Goal: Transaction & Acquisition: Purchase product/service

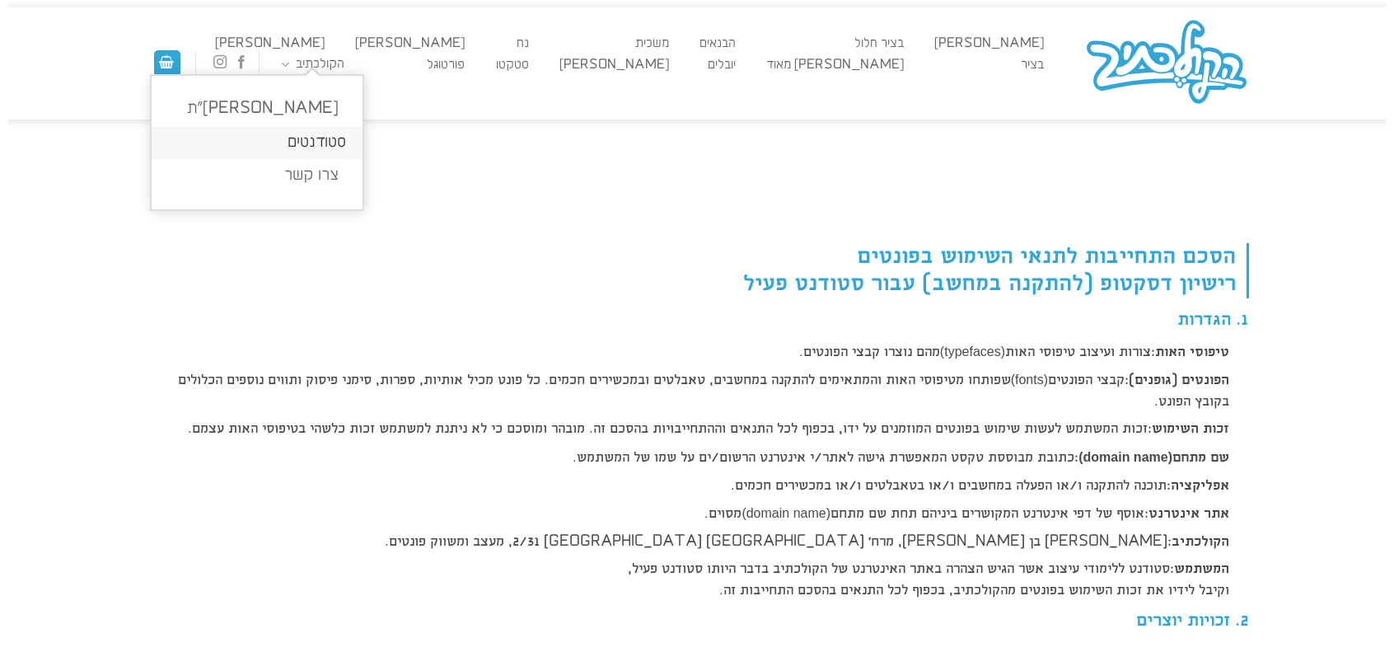
click at [323, 140] on link "סטודנטים" at bounding box center [257, 143] width 211 height 34
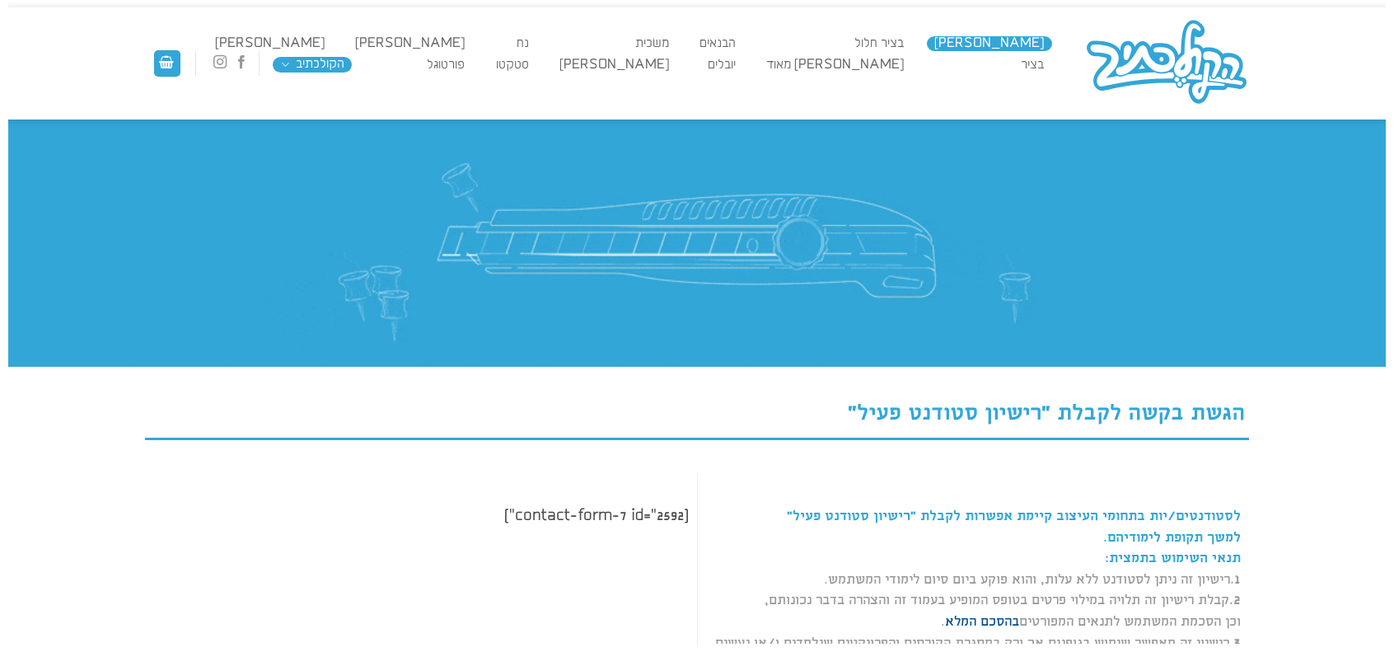
click at [1029, 39] on link "[PERSON_NAME]" at bounding box center [989, 43] width 125 height 15
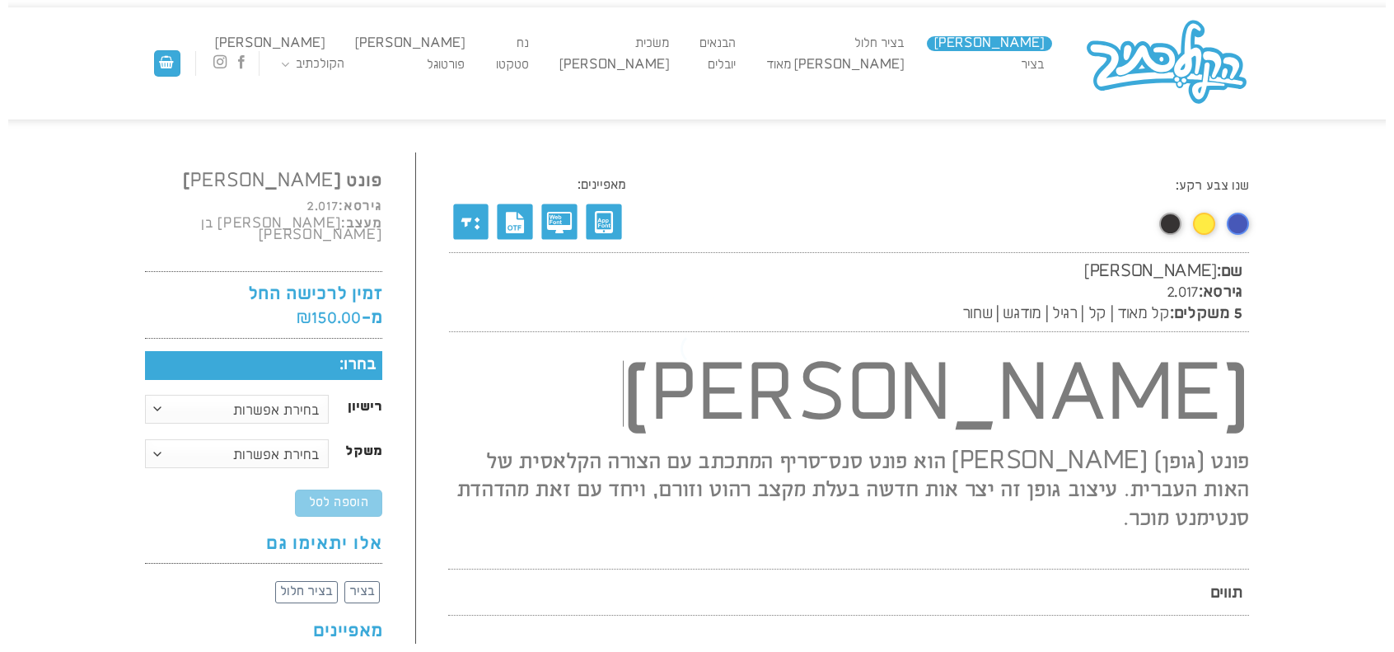
scroll to position [1, 0]
click at [912, 40] on link "בציר חלול" at bounding box center [879, 42] width 65 height 15
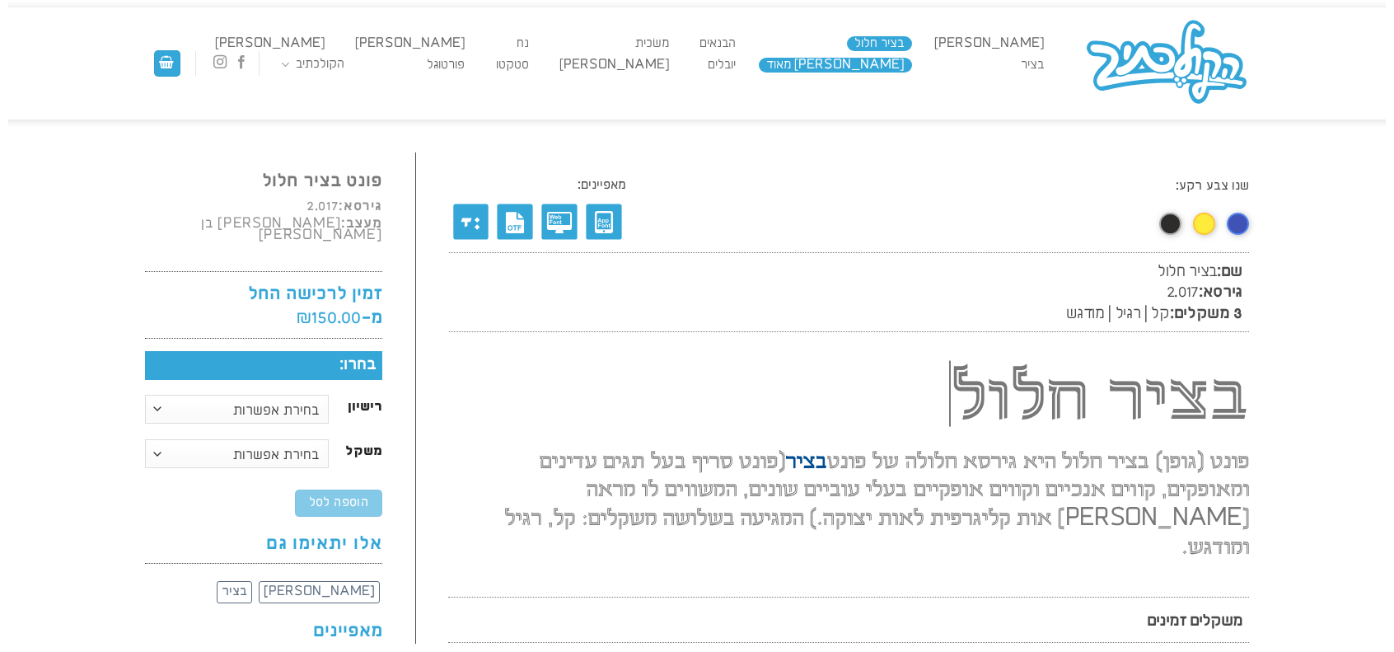
scroll to position [1, 0]
click at [743, 42] on link "הבנאים" at bounding box center [717, 42] width 52 height 15
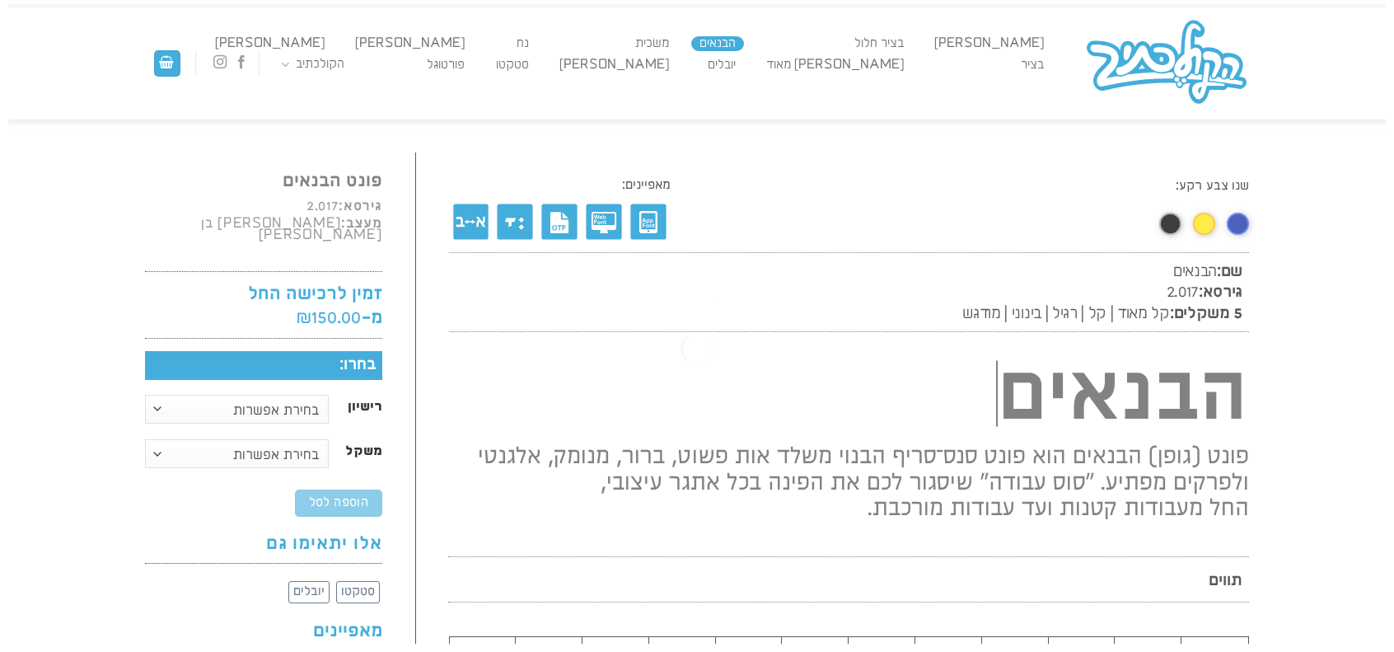
scroll to position [1, 0]
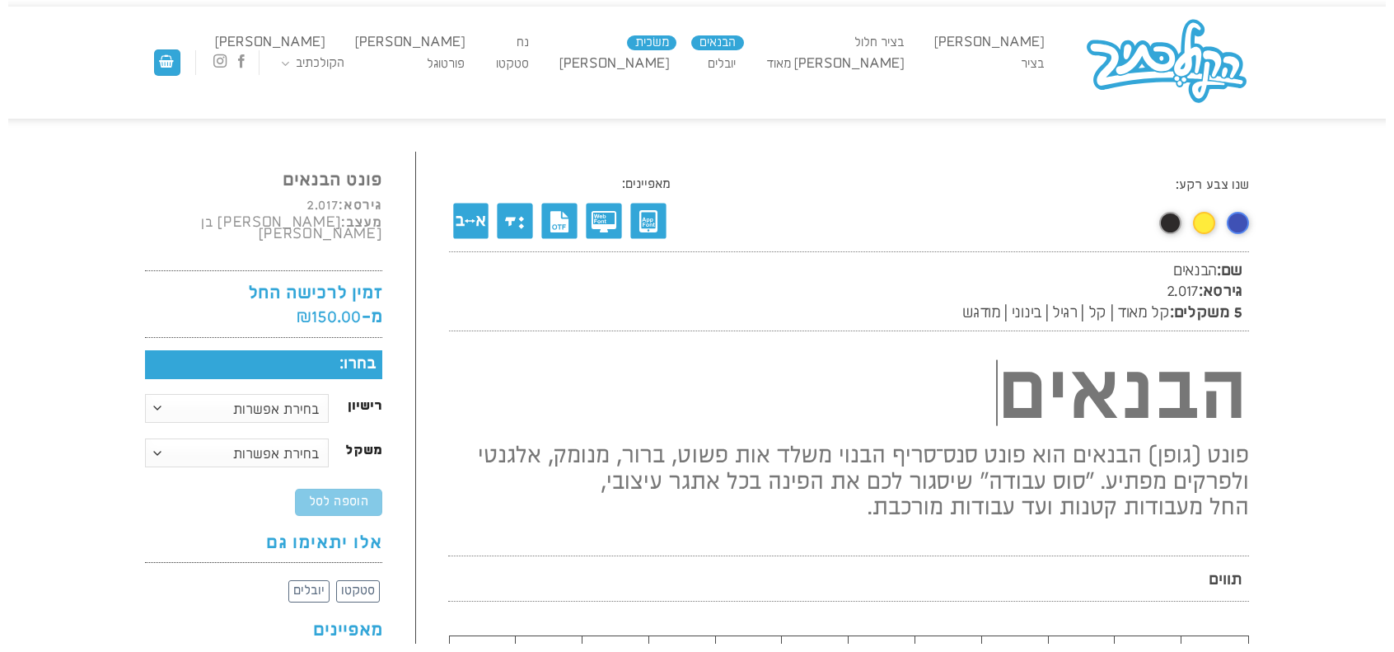
click at [677, 41] on link "משׂכית" at bounding box center [651, 42] width 49 height 15
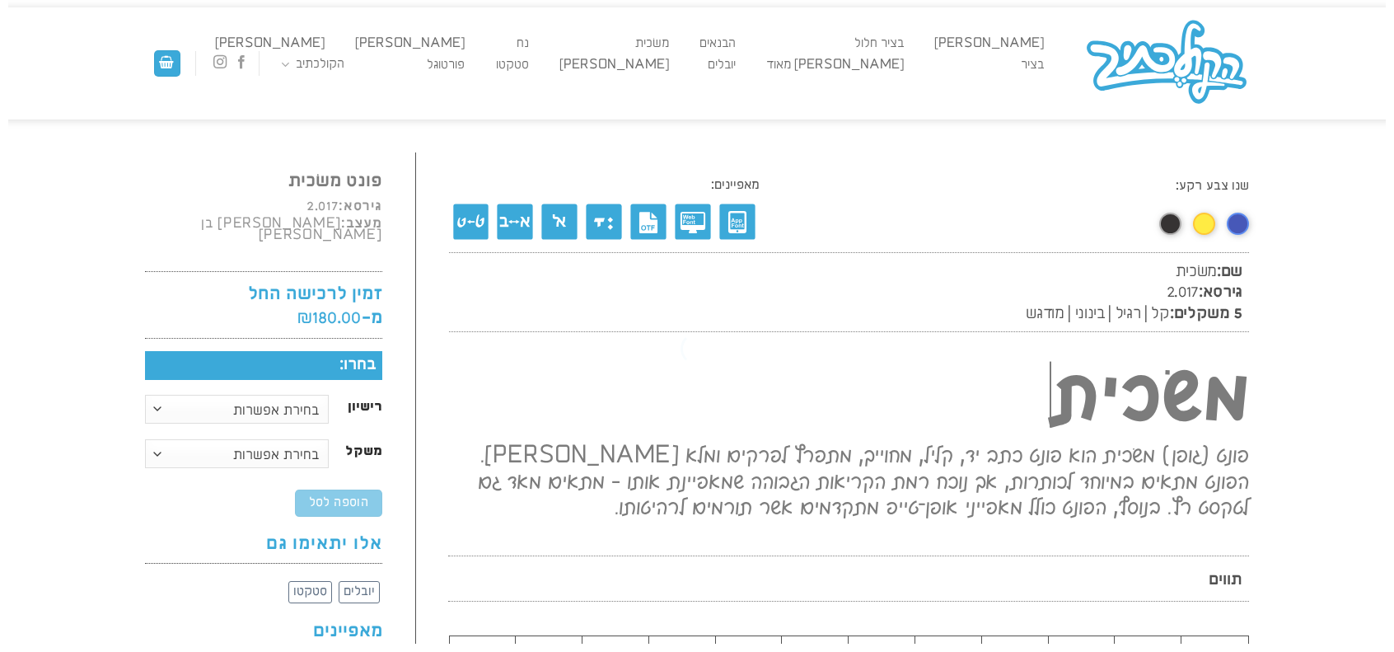
scroll to position [1, 0]
click at [536, 44] on link "נח" at bounding box center [522, 42] width 28 height 15
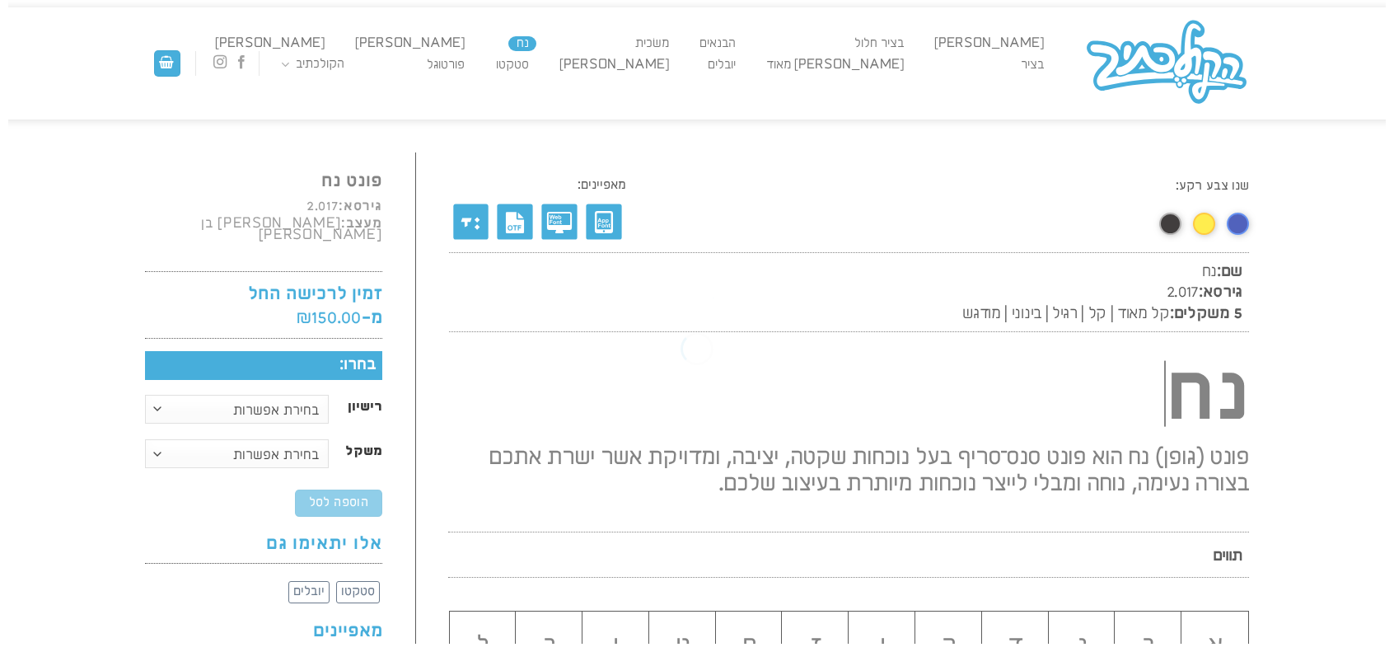
scroll to position [1, 0]
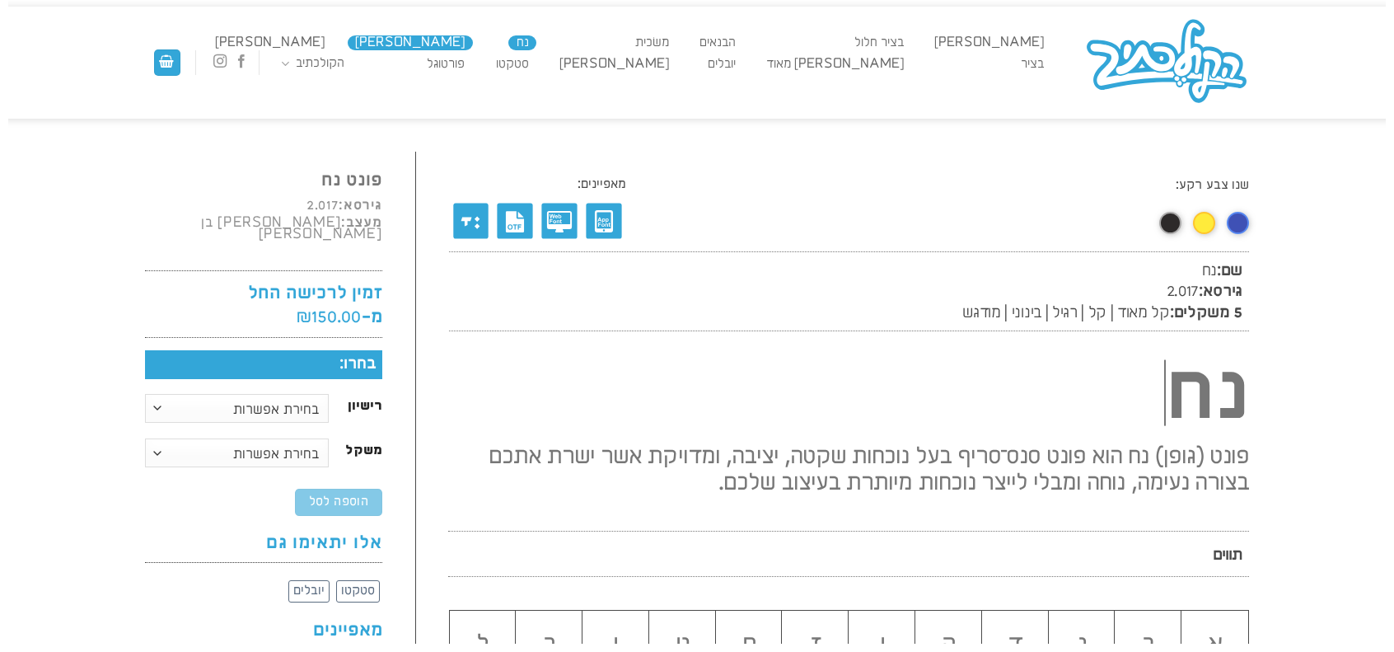
click at [473, 40] on link "[PERSON_NAME]" at bounding box center [410, 42] width 125 height 15
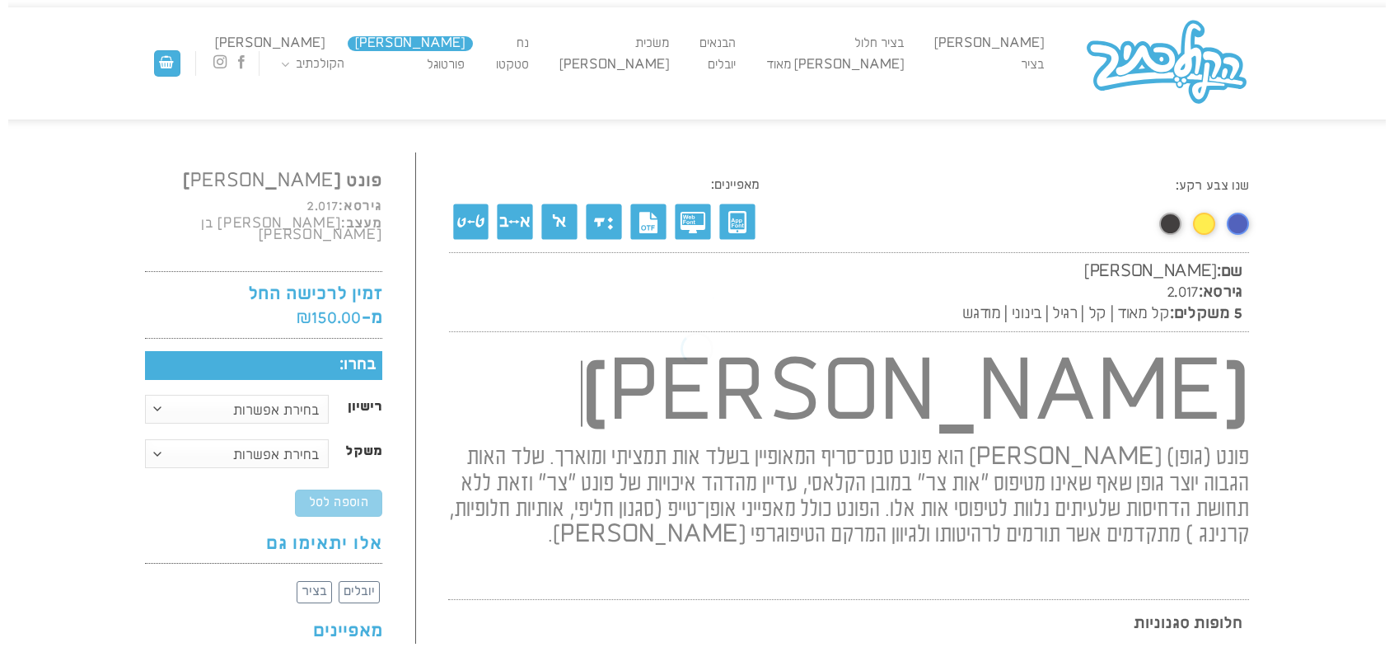
scroll to position [1, 0]
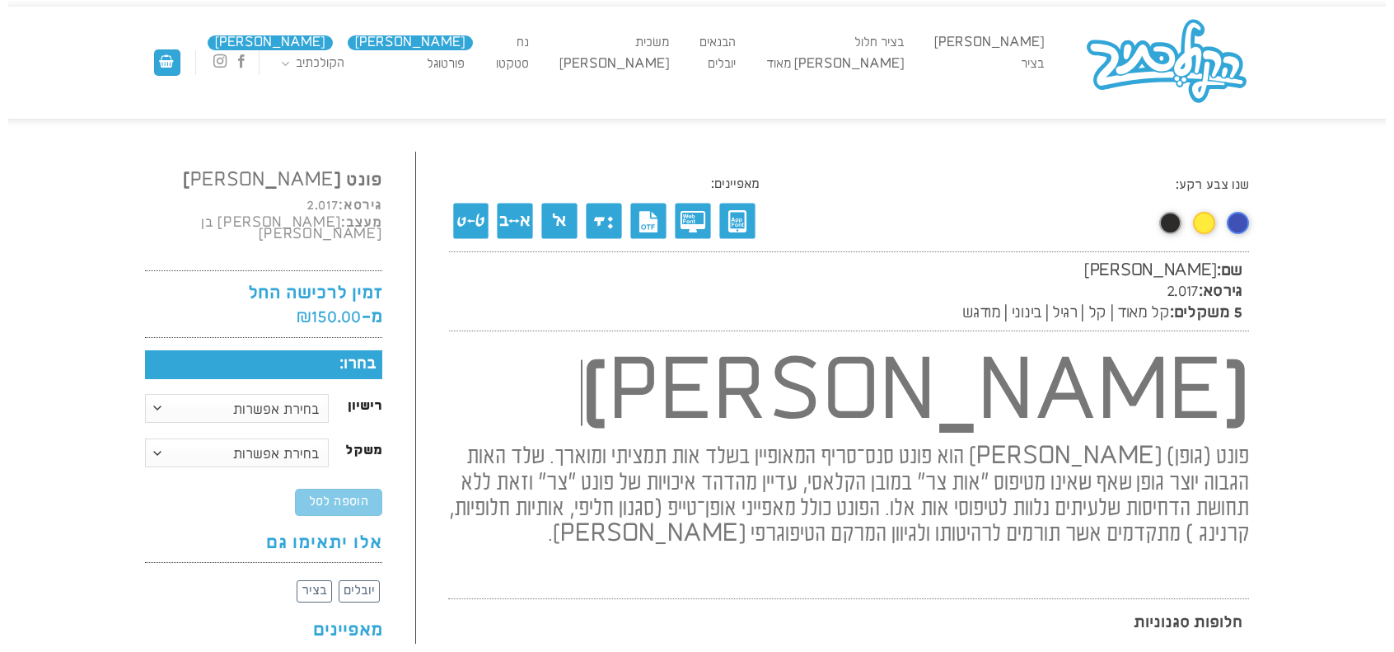
click at [333, 43] on link "[PERSON_NAME]" at bounding box center [270, 42] width 125 height 15
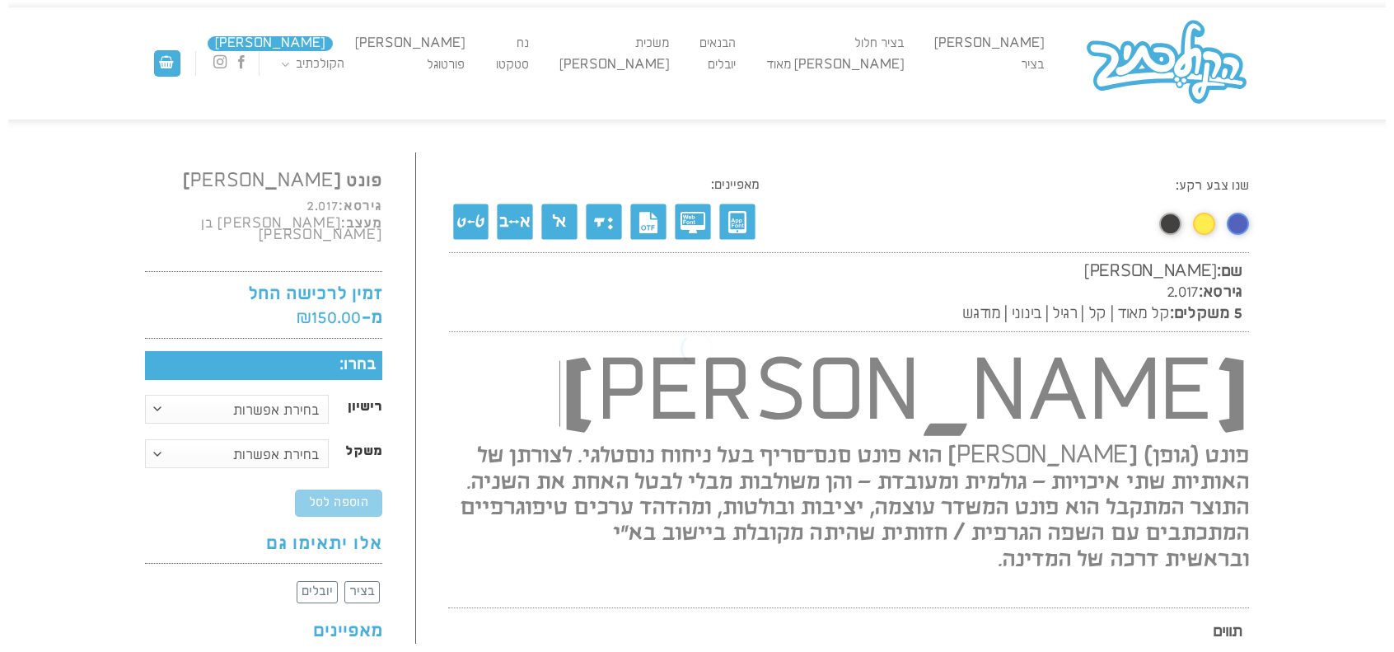
scroll to position [1, 0]
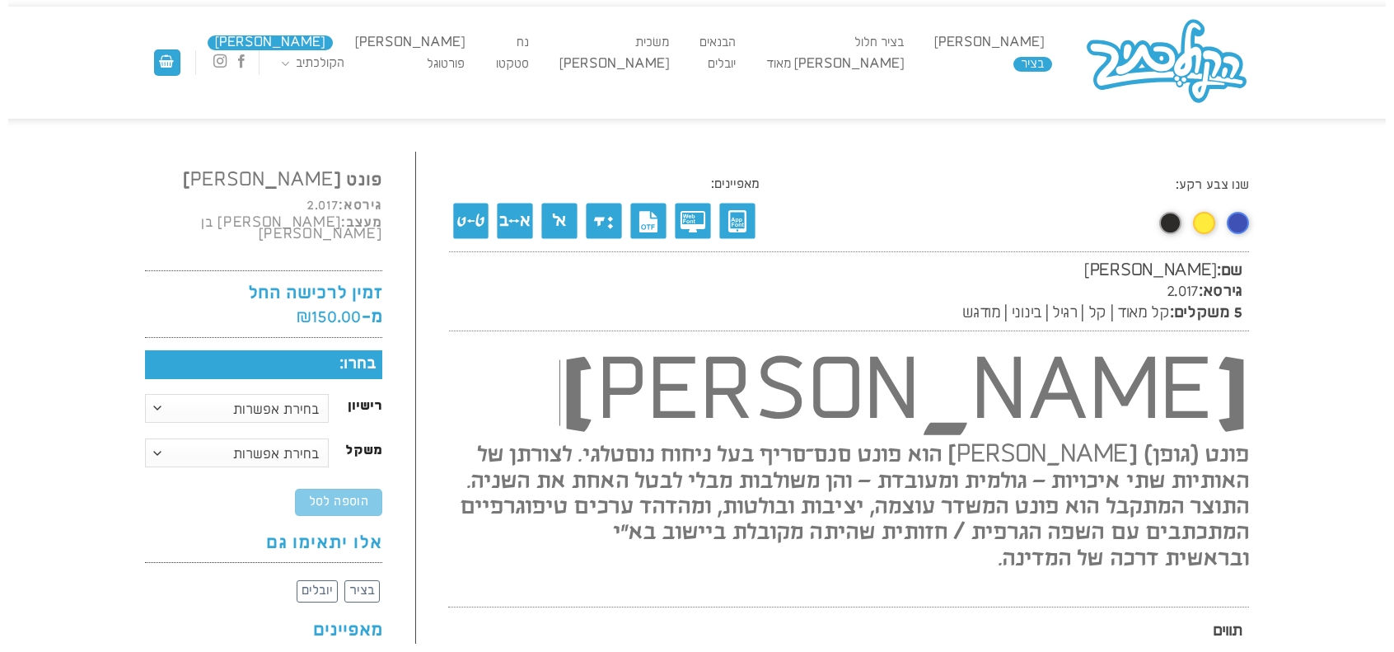
click at [1024, 68] on link "בציר" at bounding box center [1033, 64] width 39 height 15
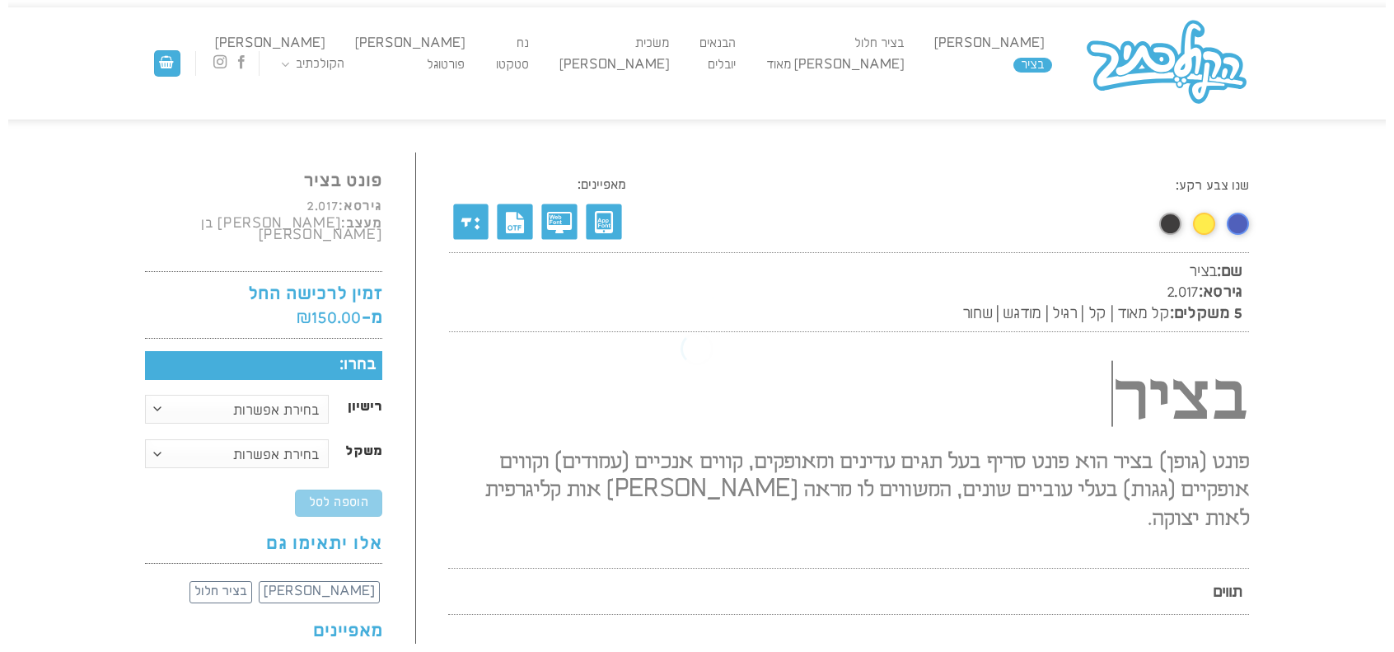
scroll to position [1, 0]
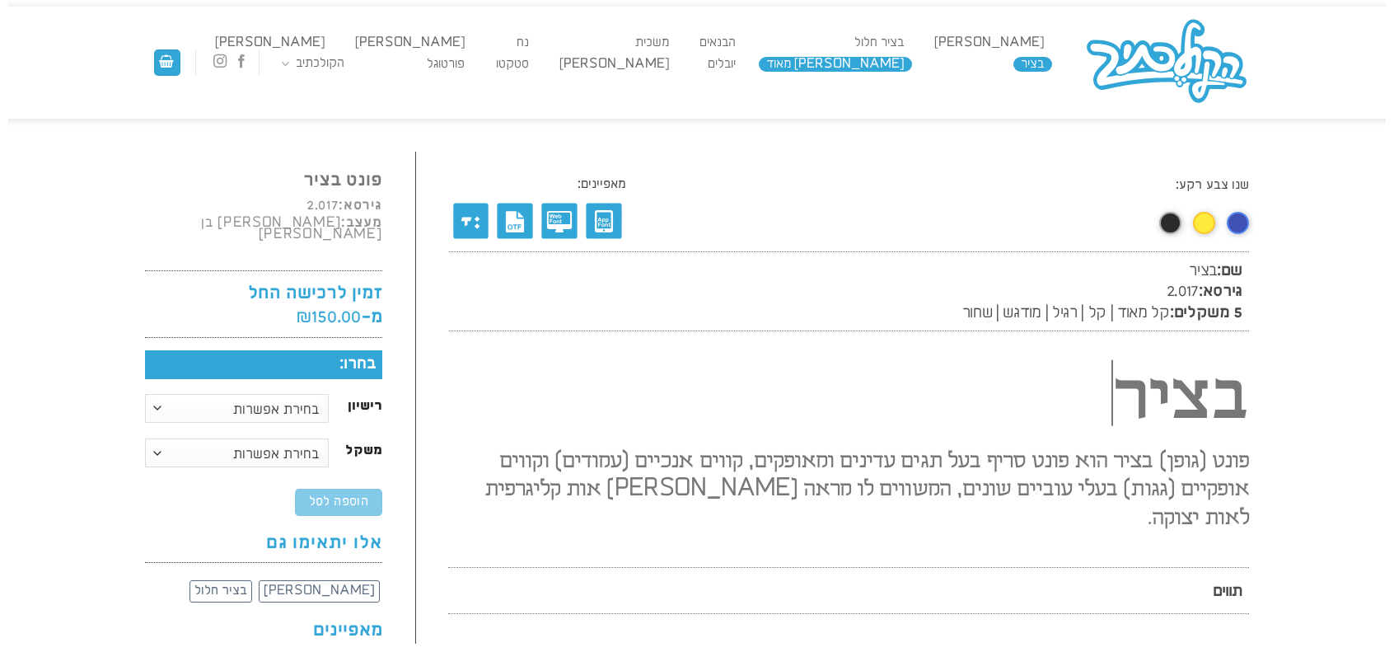
click at [912, 68] on link "[PERSON_NAME] מאוד" at bounding box center [835, 64] width 153 height 15
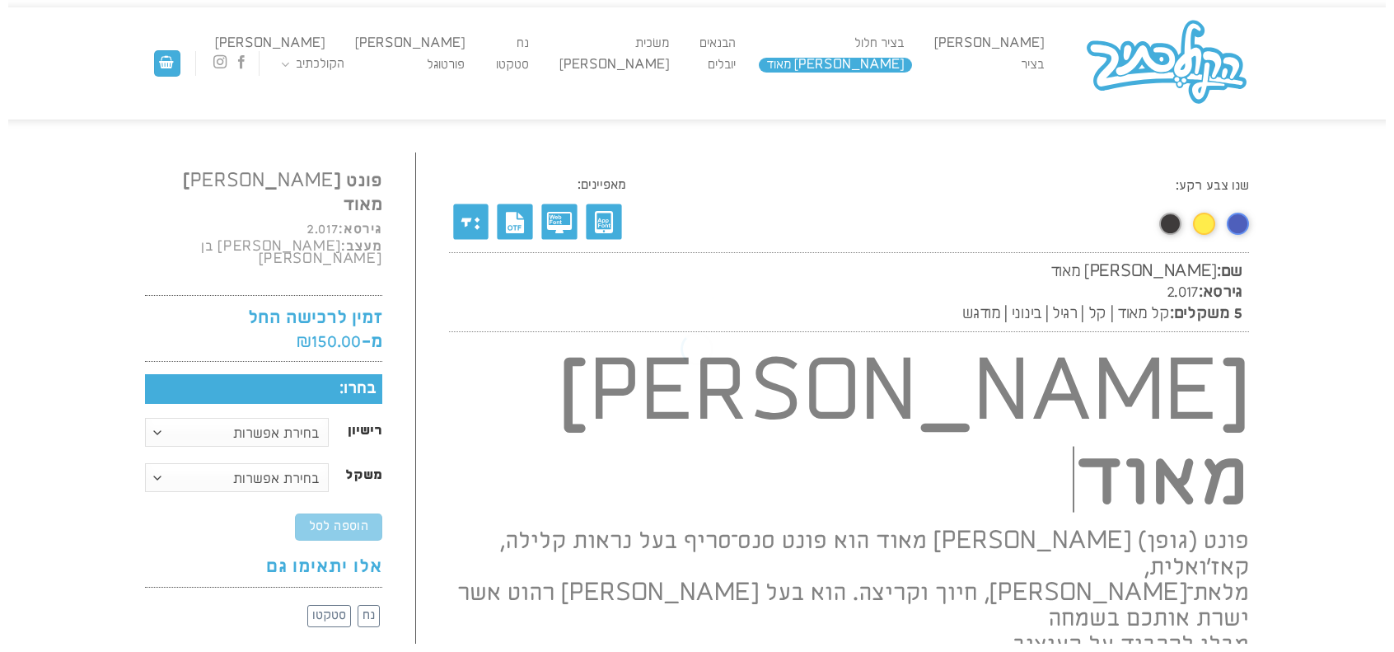
scroll to position [1, 0]
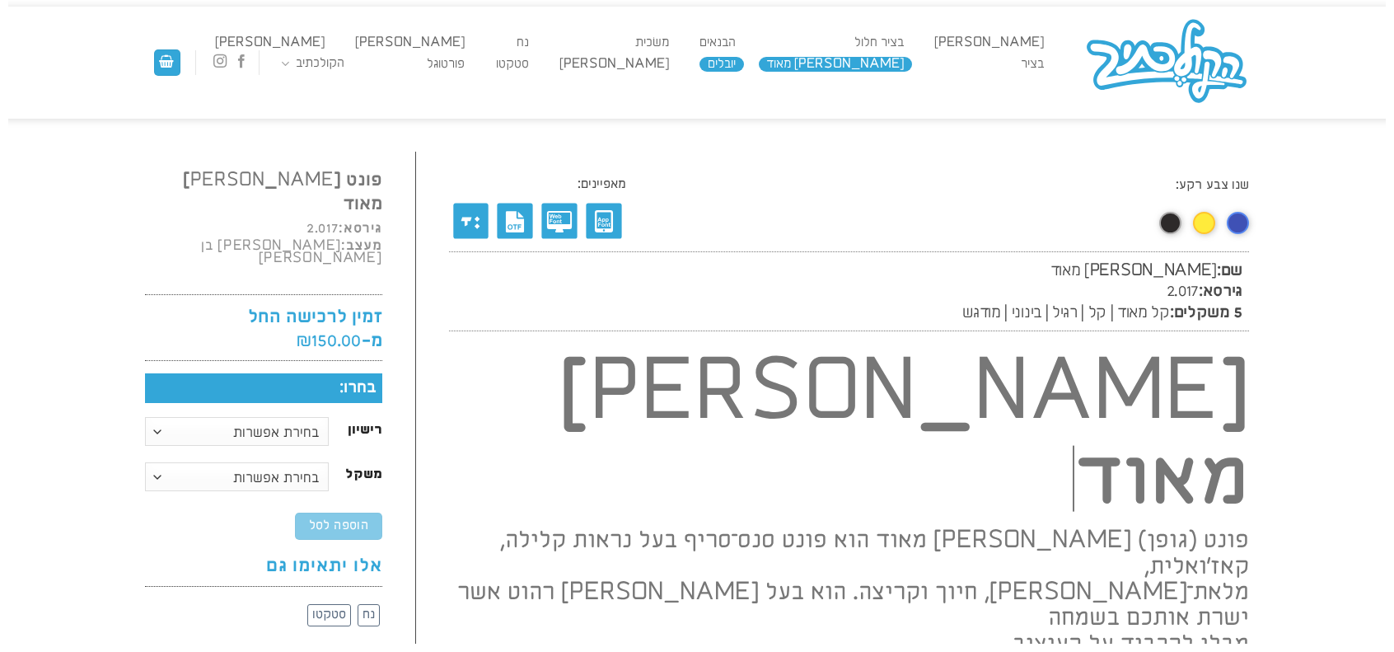
click at [743, 62] on link "יובלים" at bounding box center [722, 64] width 44 height 15
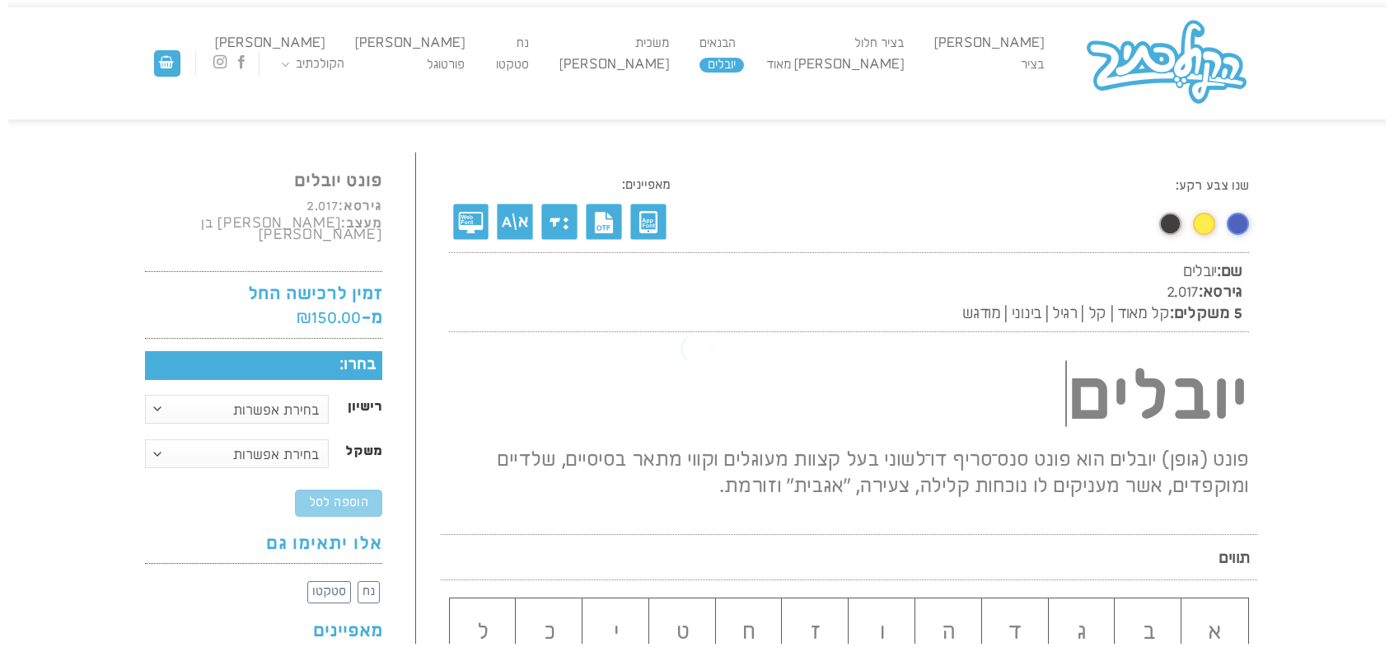
scroll to position [1, 0]
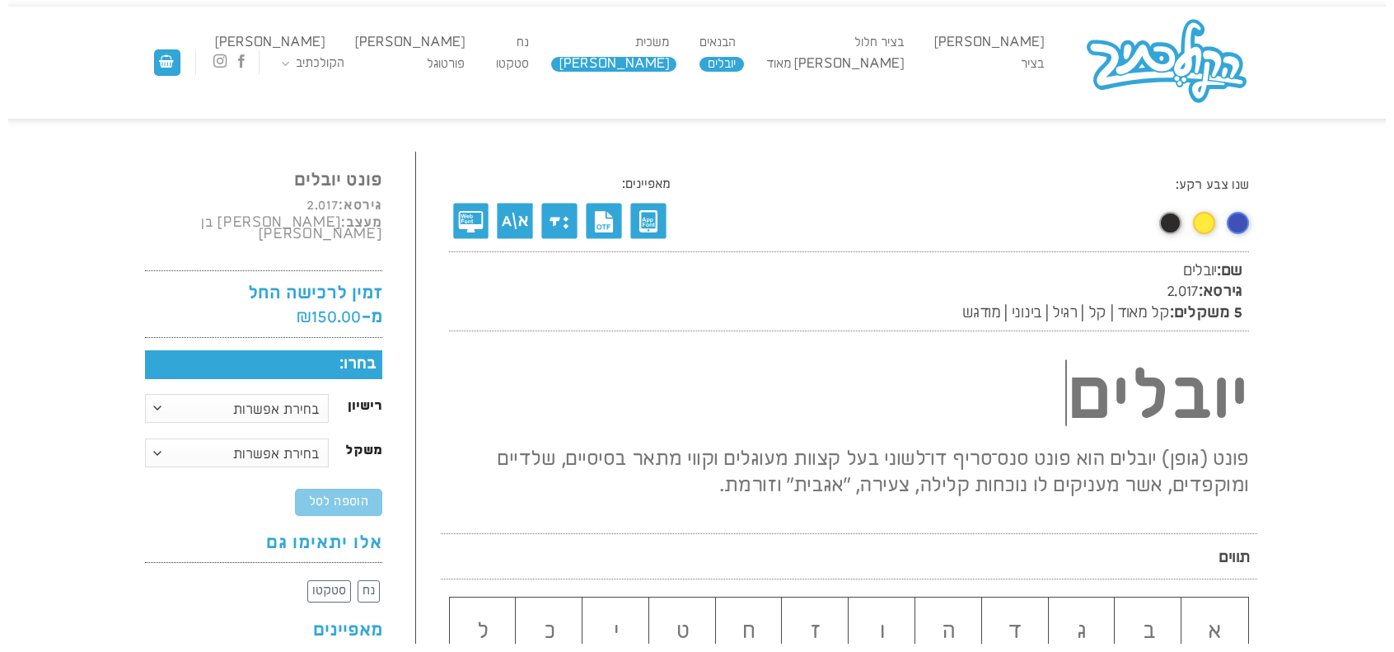
click at [677, 68] on link "[PERSON_NAME]" at bounding box center [613, 64] width 125 height 15
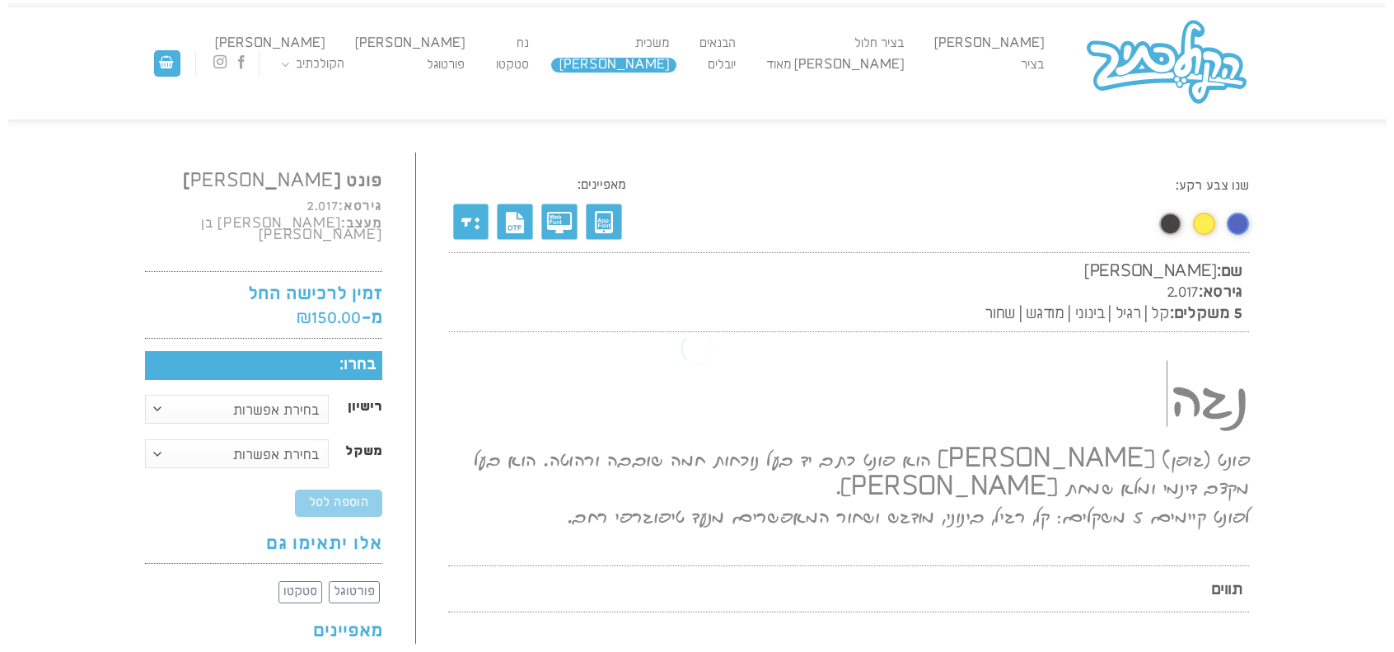
scroll to position [1, 0]
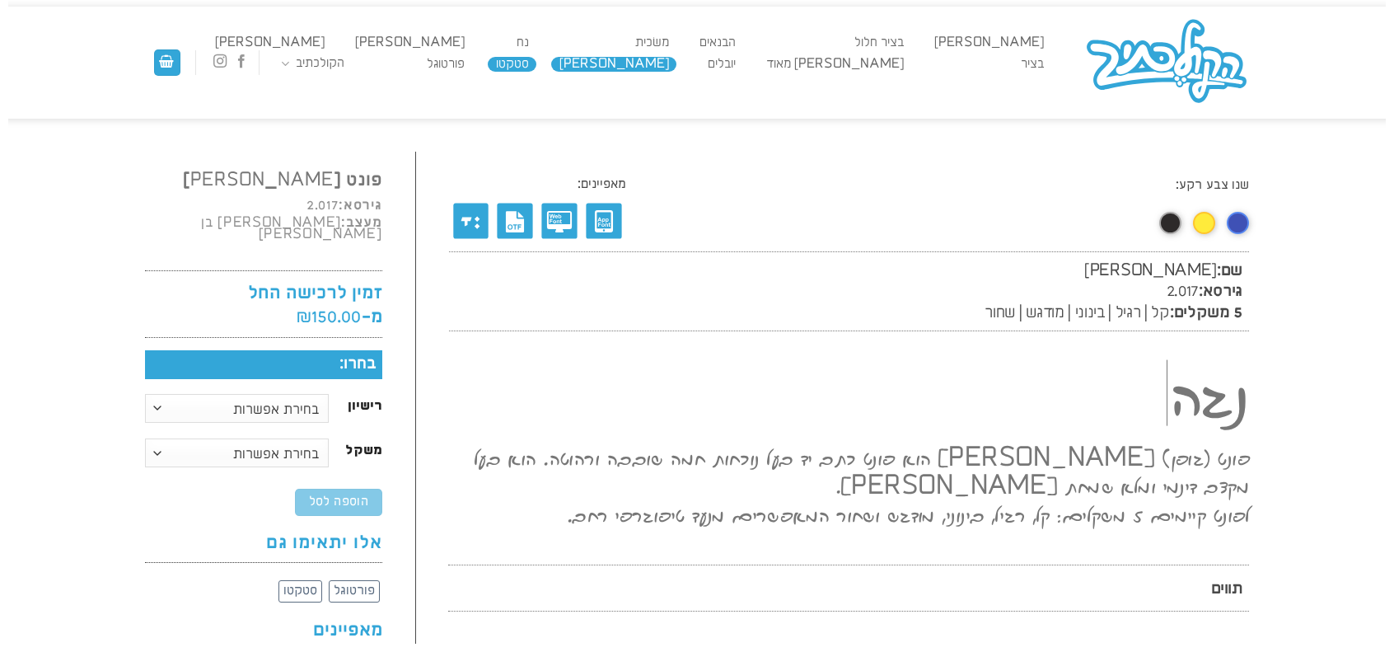
click at [536, 57] on link "סטקטו" at bounding box center [512, 64] width 49 height 15
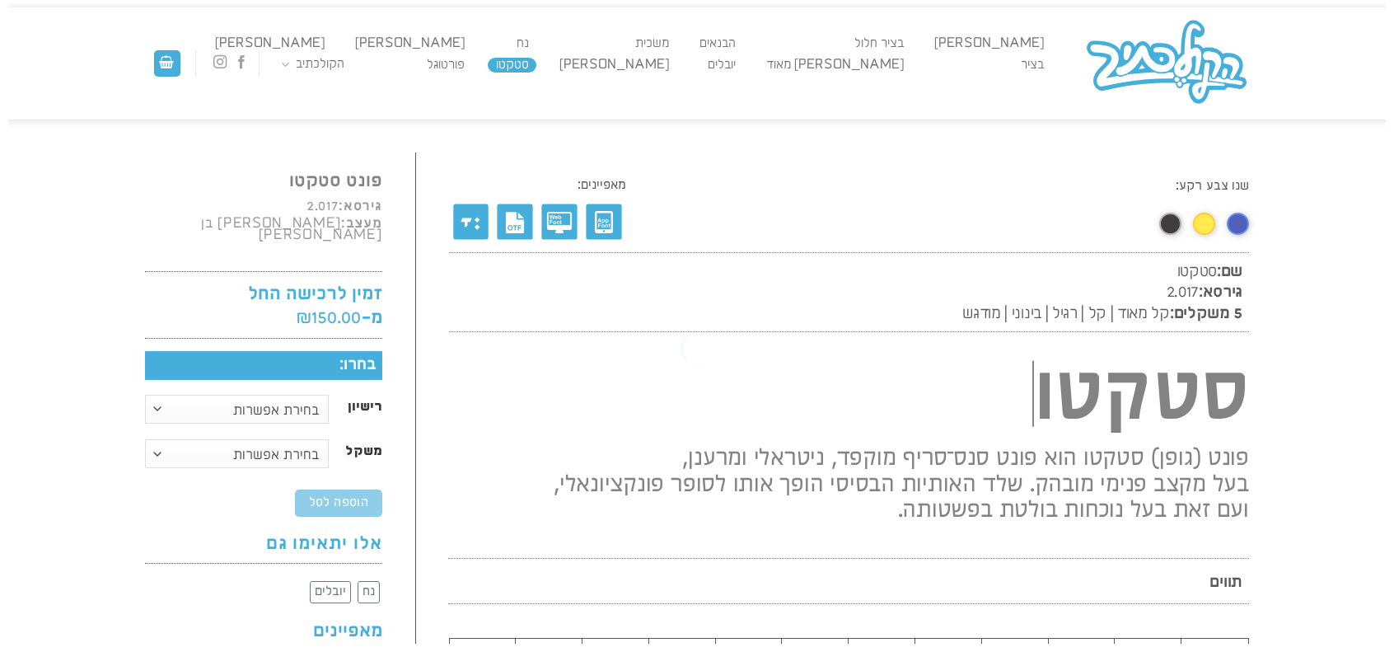
scroll to position [1, 0]
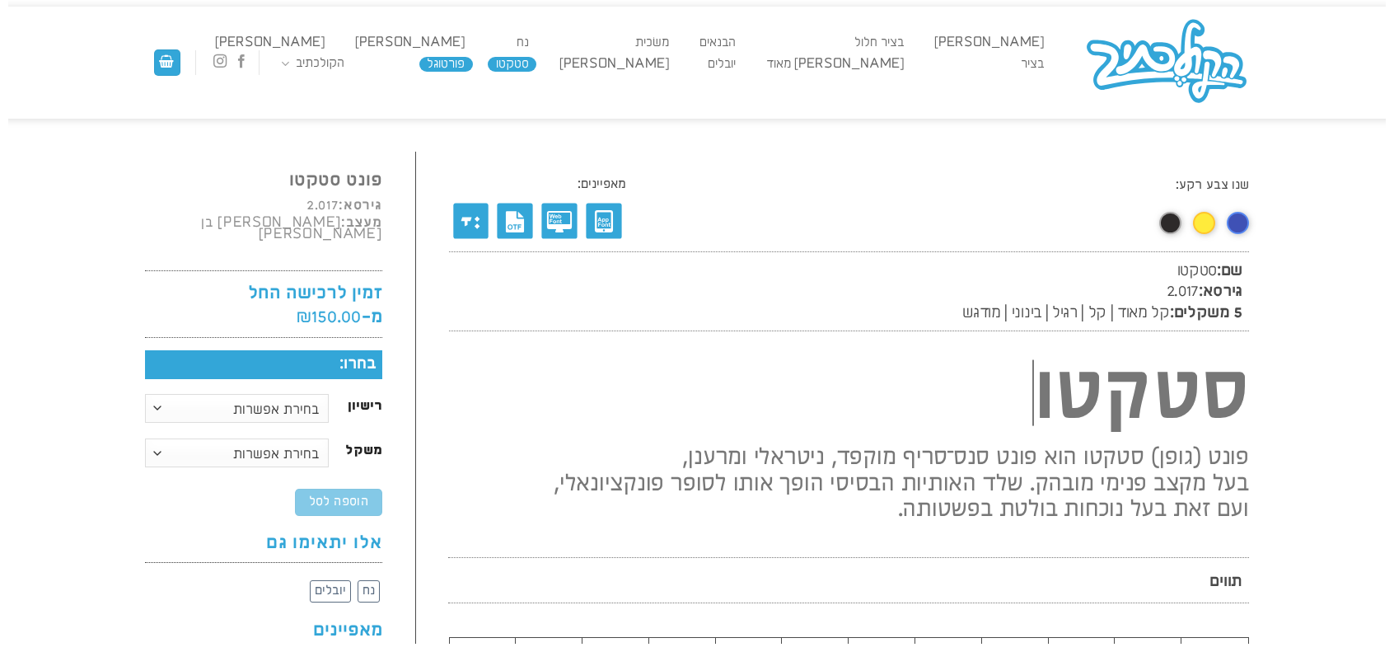
click at [473, 59] on link "פורטוגל" at bounding box center [446, 64] width 54 height 15
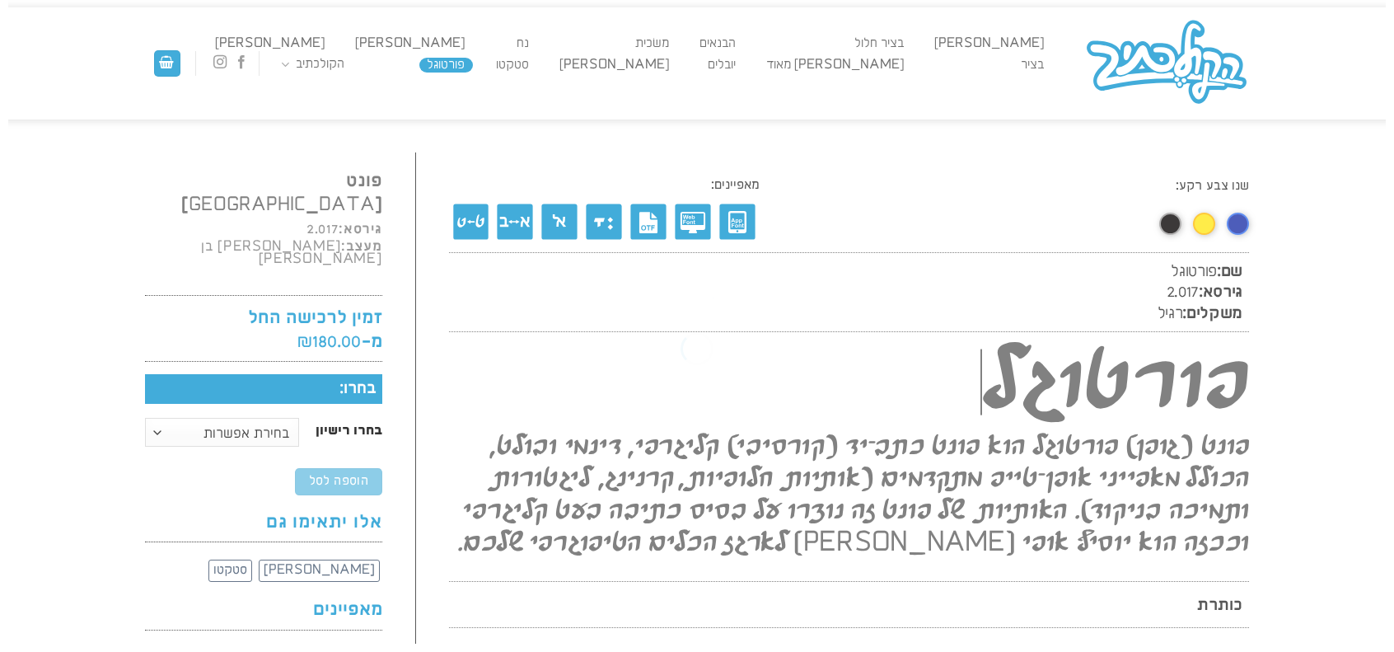
scroll to position [1, 0]
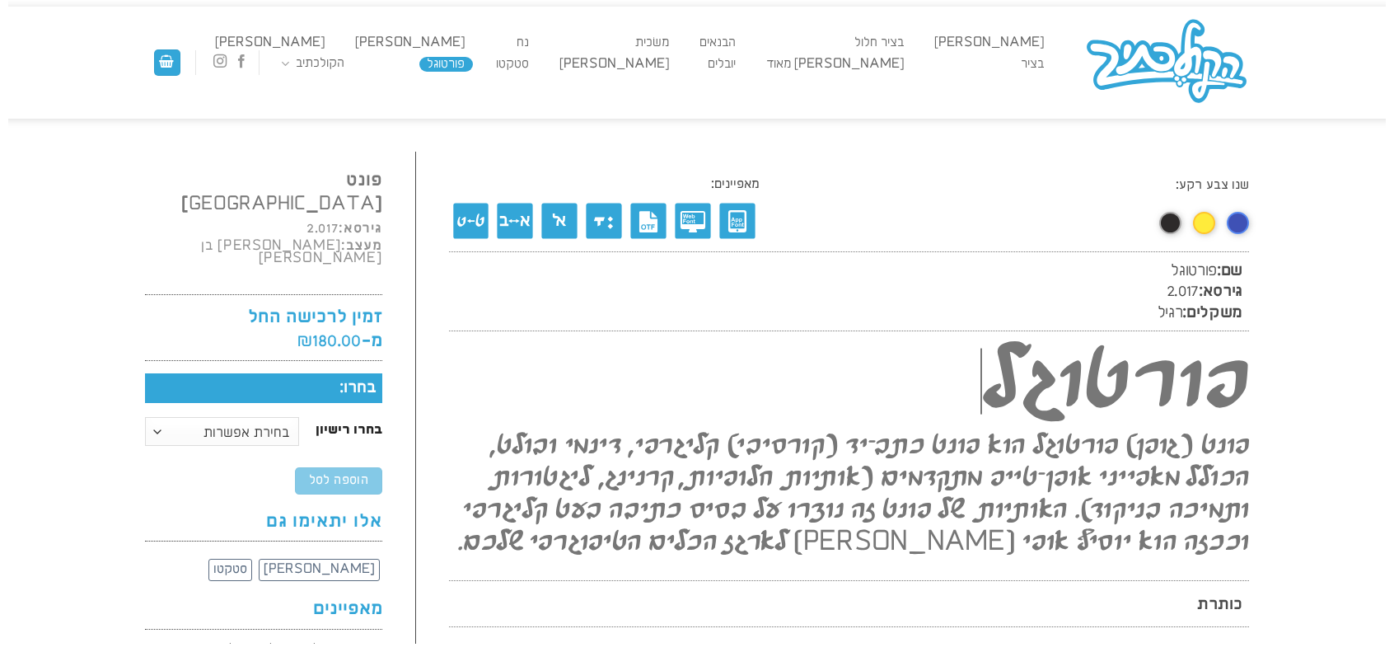
click at [912, 38] on link "בציר חלול" at bounding box center [879, 42] width 65 height 15
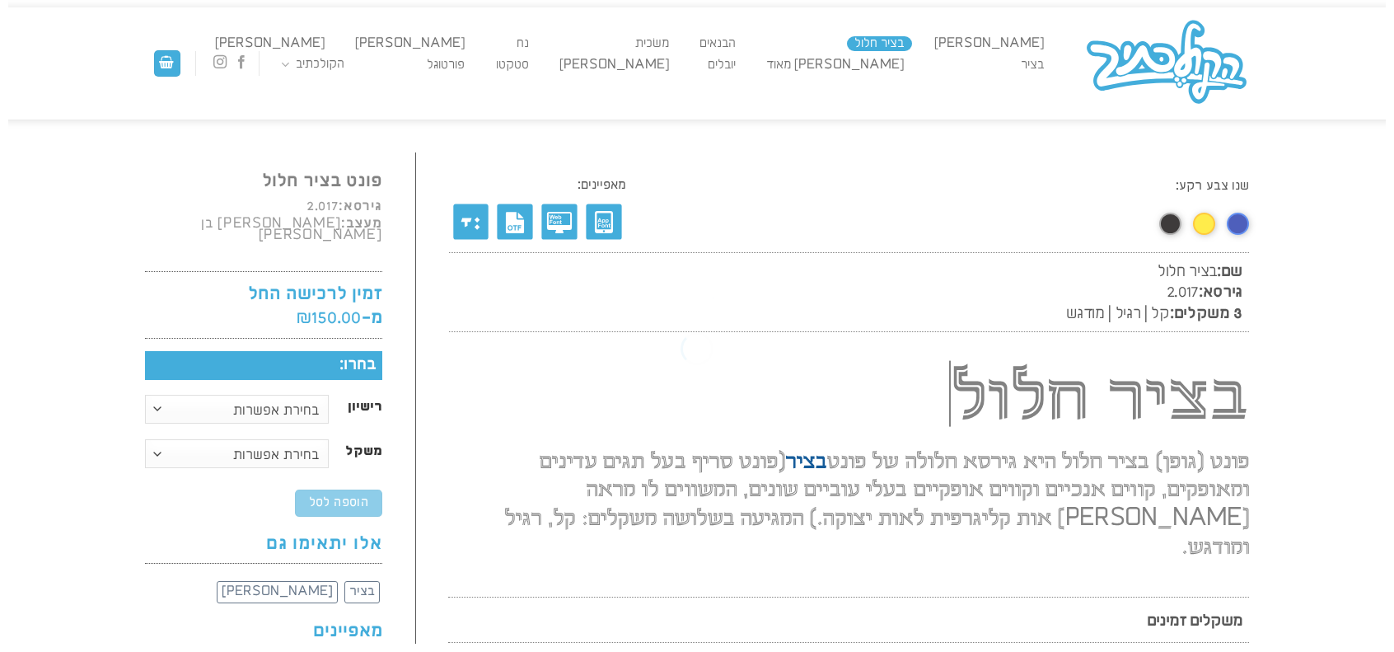
scroll to position [1, 0]
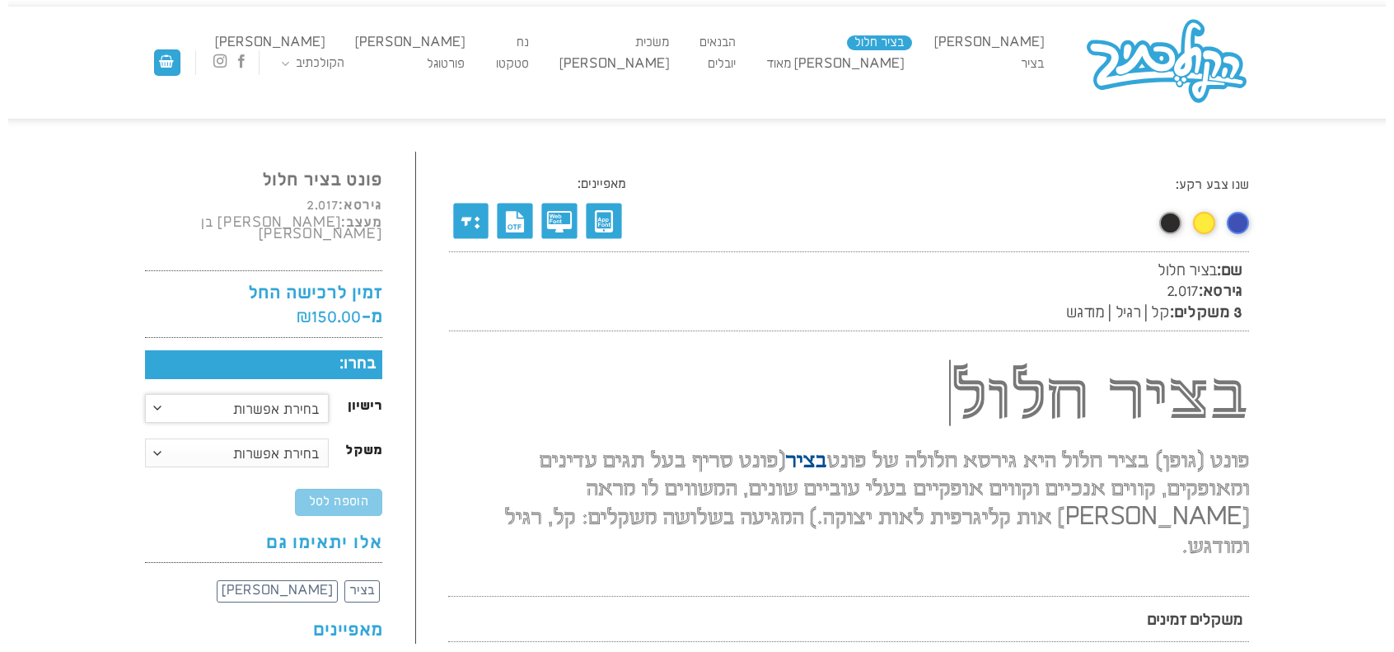
click at [191, 395] on select "בחירת אפשרות רישיון דסקטופ רישיון וובפונט רישיון אפליקצייה" at bounding box center [237, 408] width 184 height 29
click at [145, 394] on select "בחירת אפשרות רישיון דסקטופ רישיון וובפונט רישיון אפליקצייה" at bounding box center [237, 408] width 184 height 29
select select "רישיון דסקטופ"
click at [232, 439] on select "בחירת אפשרות קל רגיל מודגש משפחה מלאה" at bounding box center [237, 452] width 184 height 29
select select "רגיל"
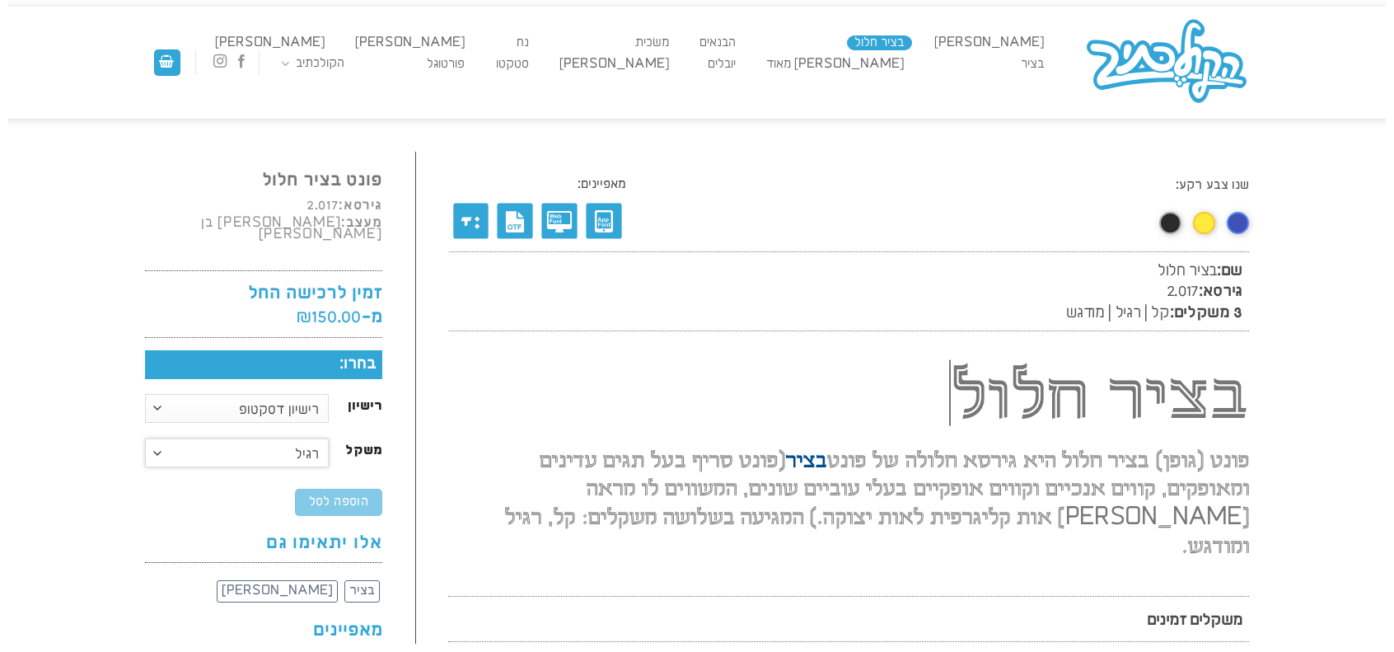
click at [145, 438] on select "בחירת אפשרות קל רגיל מודגש משפחה מלאה" at bounding box center [237, 452] width 184 height 29
select select "רישיון דסקטופ"
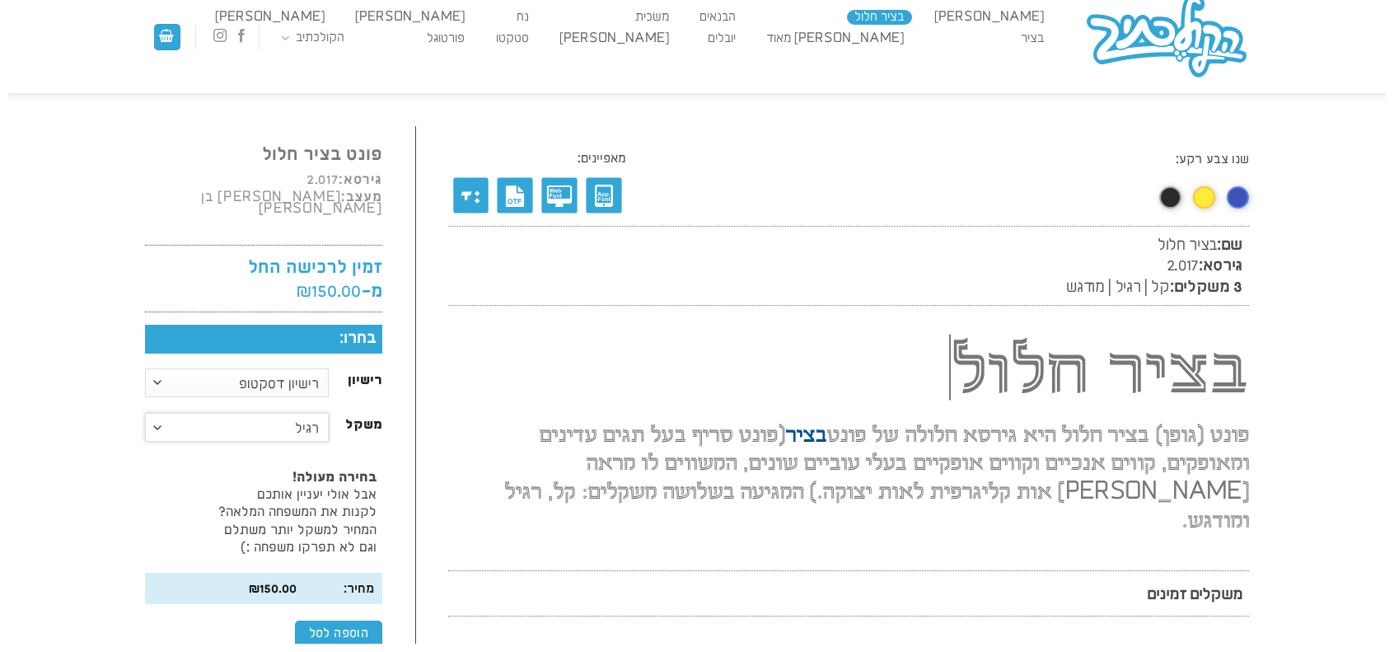
scroll to position [28, 0]
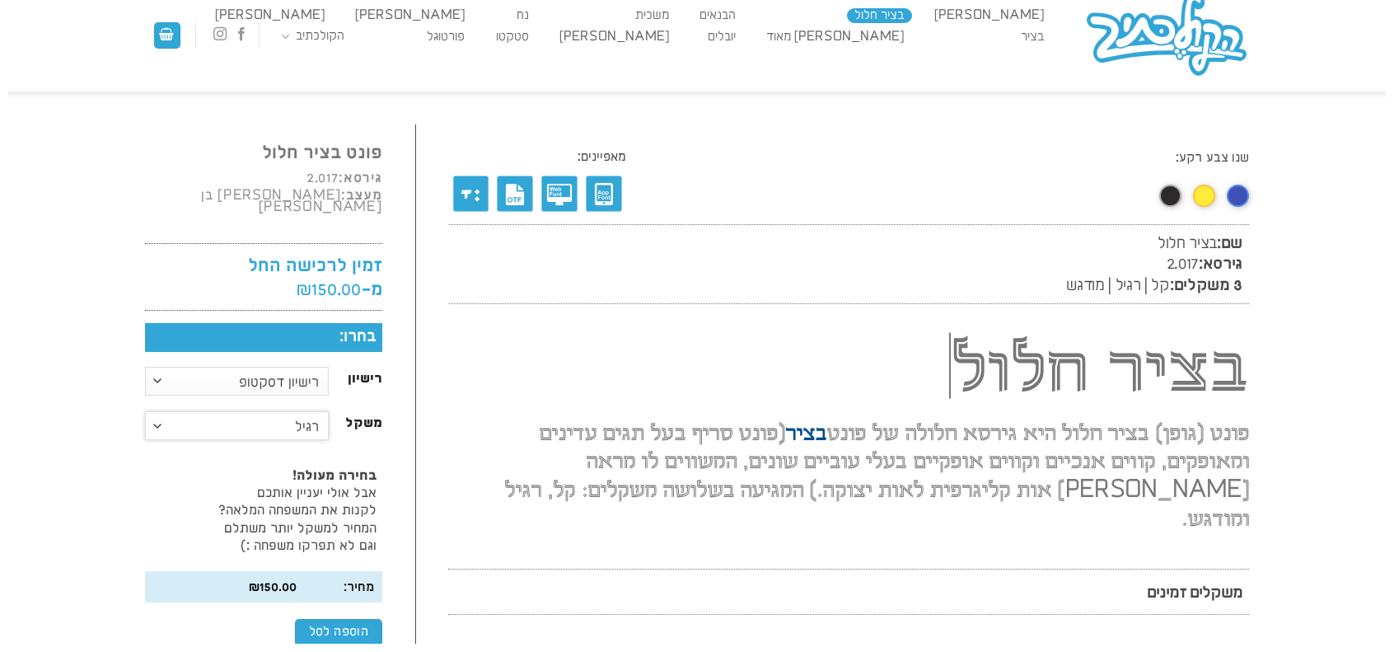
click at [295, 424] on select "בחירת אפשרות קל רגיל מודגש משפחה מלאה" at bounding box center [237, 425] width 184 height 29
select select "משפחה מלאה"
click at [145, 411] on select "בחירת אפשרות קל רגיל מודגש משפחה מלאה" at bounding box center [237, 425] width 184 height 29
select select "רישיון דסקטופ"
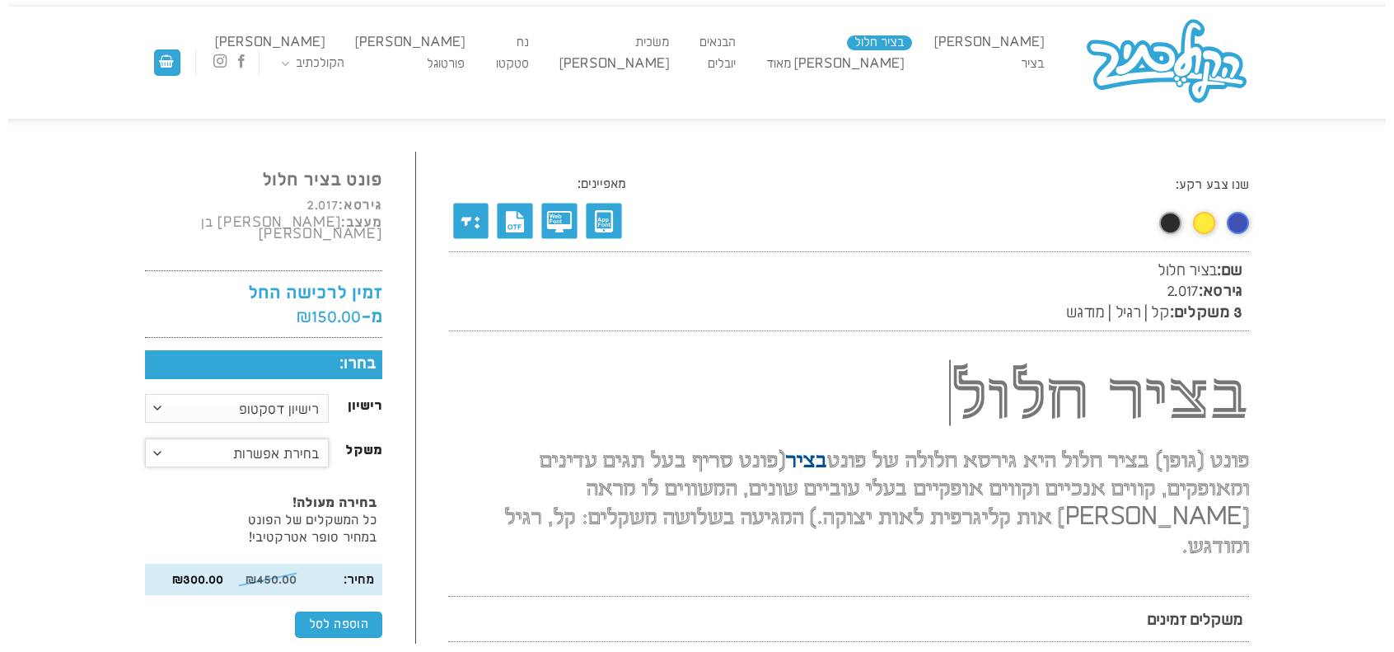
scroll to position [0, 0]
click at [328, 101] on link "[PERSON_NAME]״ת" at bounding box center [257, 109] width 196 height 34
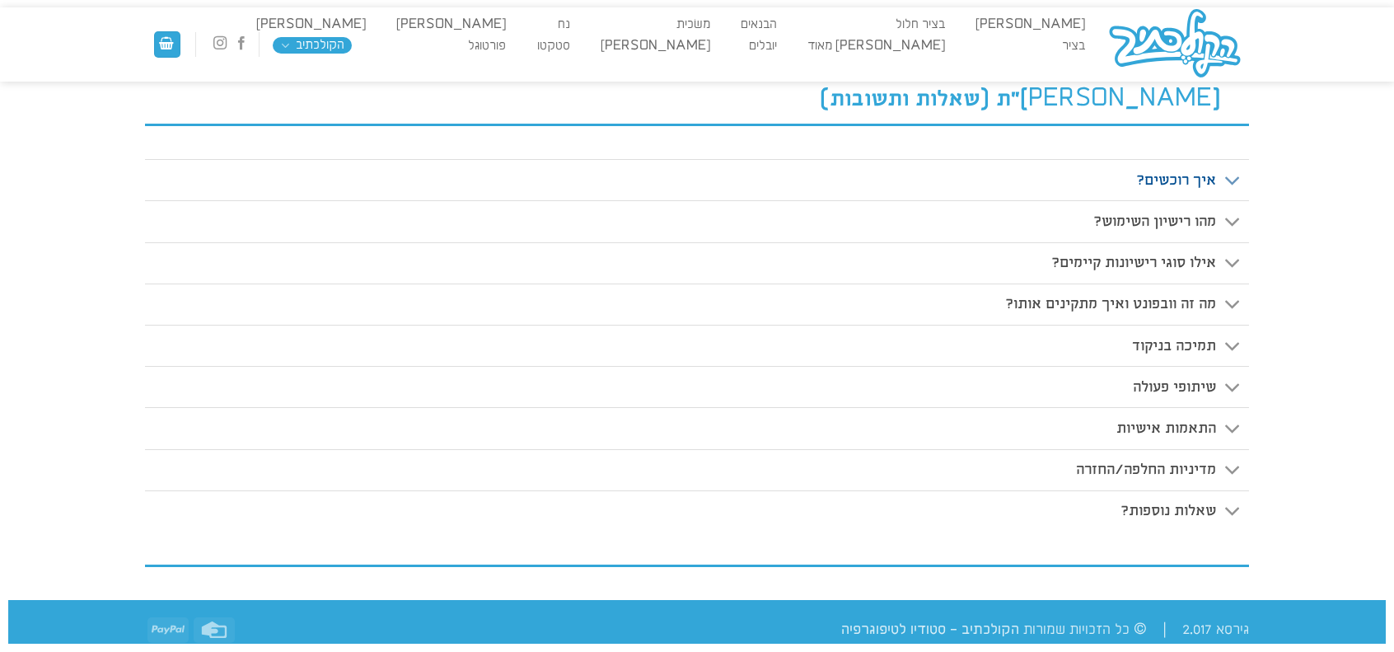
scroll to position [308, 0]
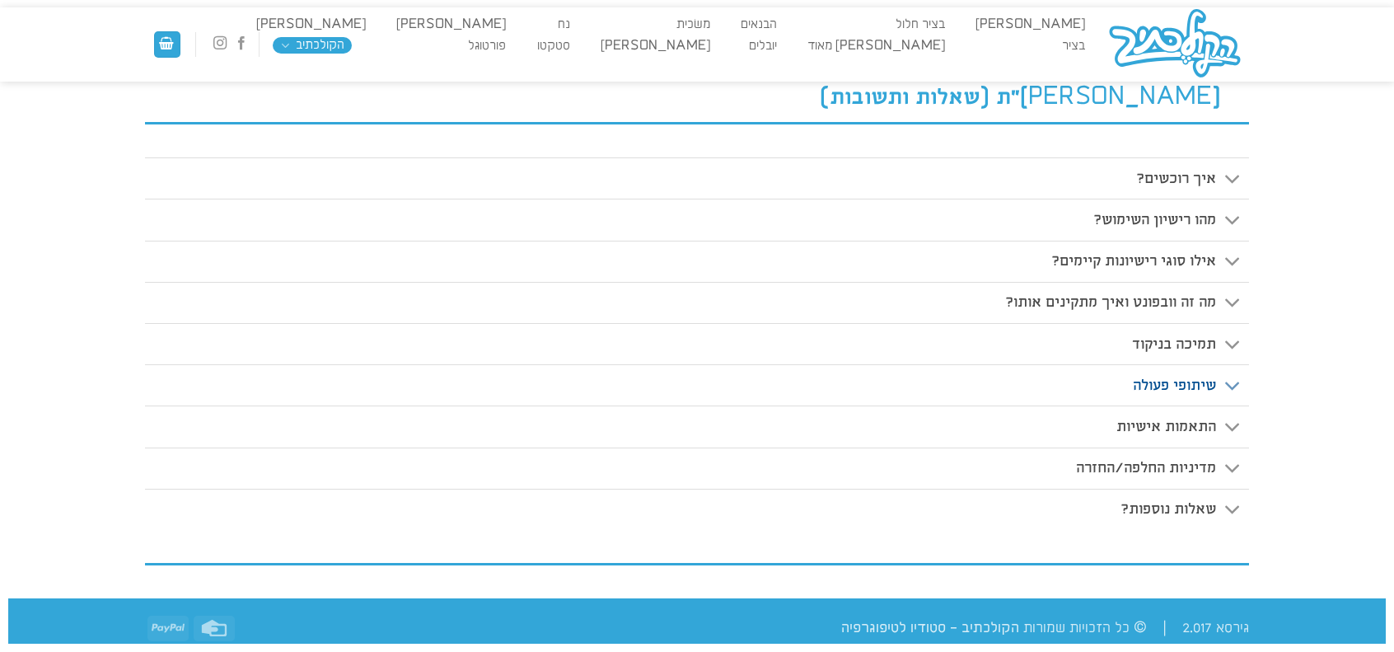
click at [1178, 386] on span "שיתופי פעולה" at bounding box center [1174, 385] width 83 height 17
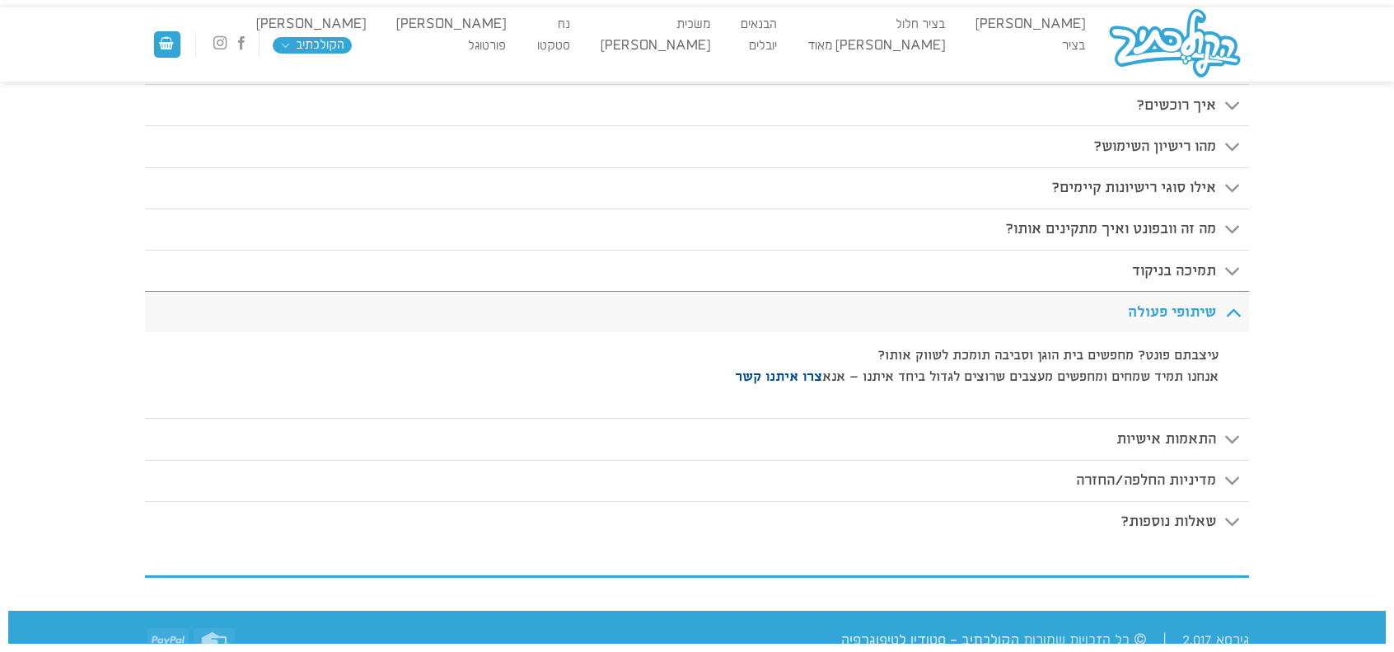
scroll to position [389, 0]
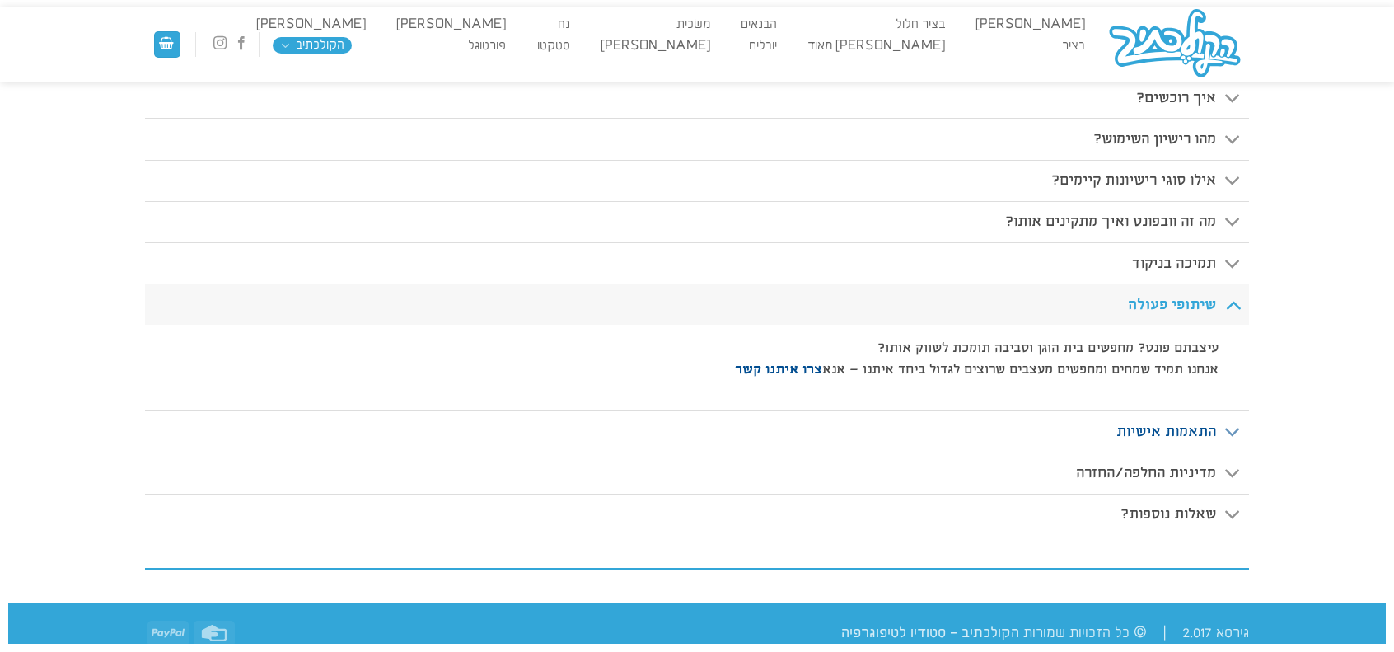
click at [1194, 428] on span "התאמות אישיות" at bounding box center [1167, 431] width 100 height 17
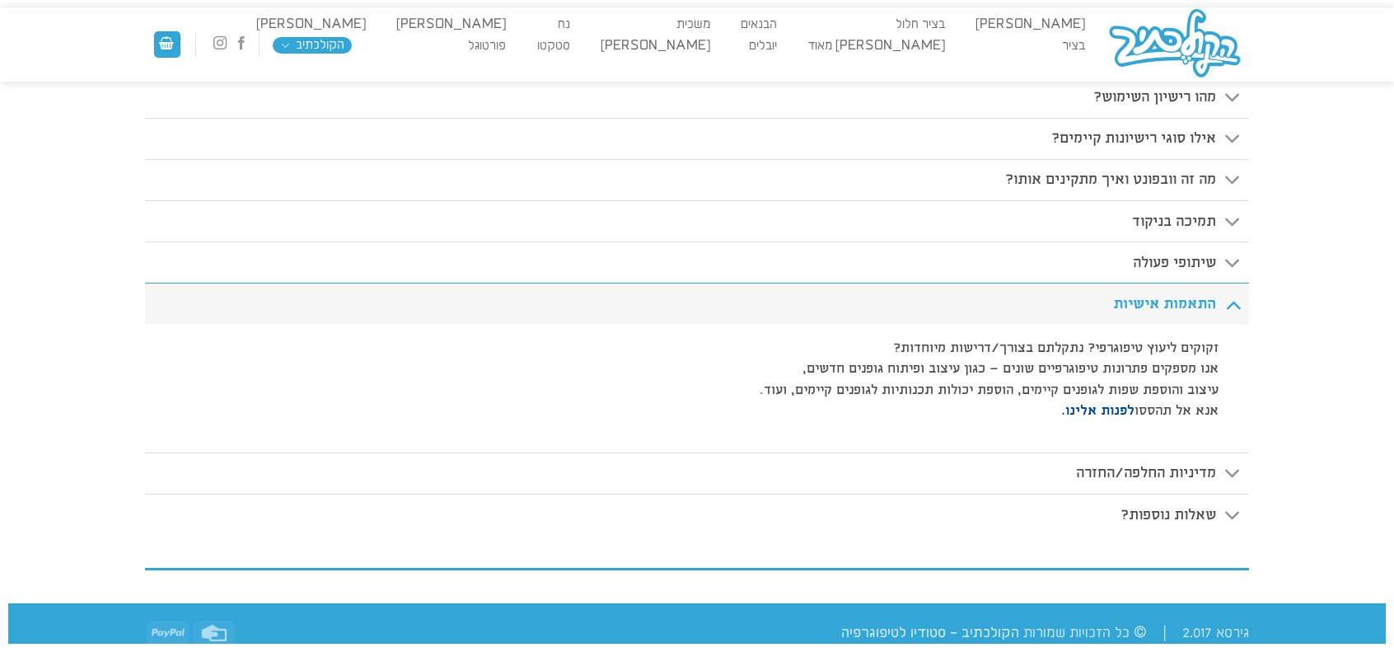
scroll to position [441, 0]
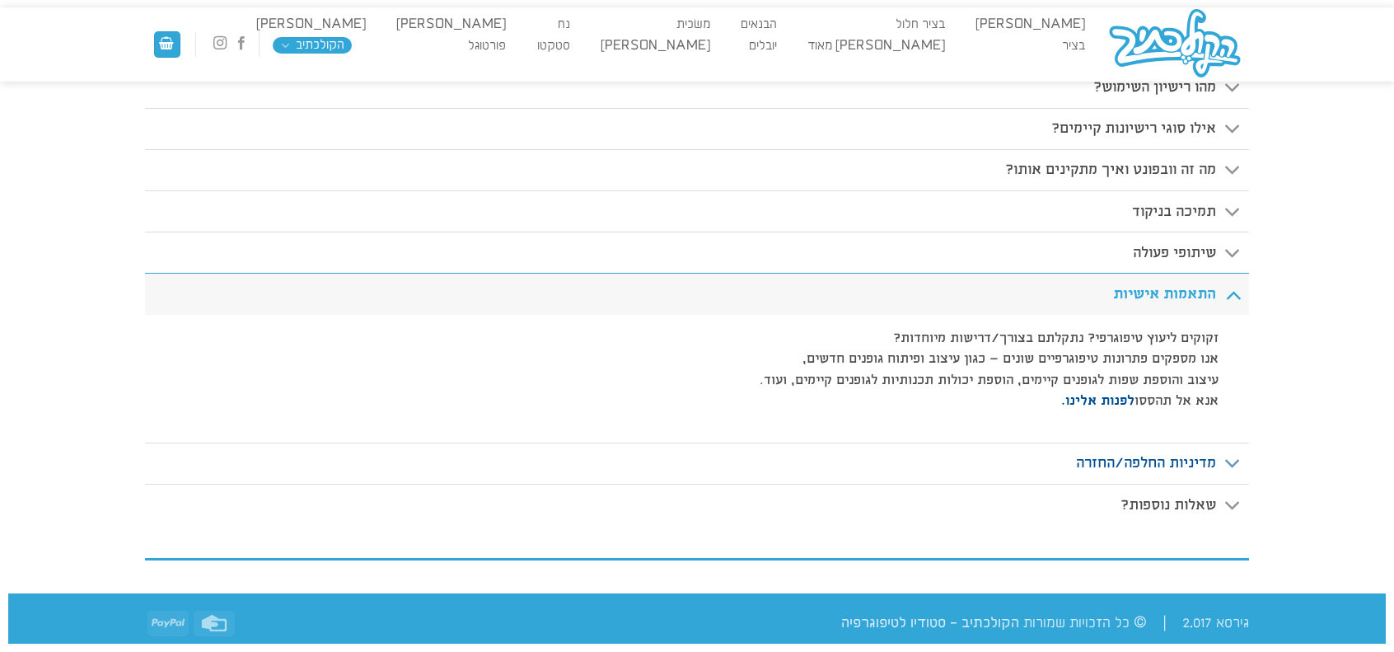
click at [1192, 459] on span "מדיניות החלפה/החזרה" at bounding box center [1146, 462] width 140 height 17
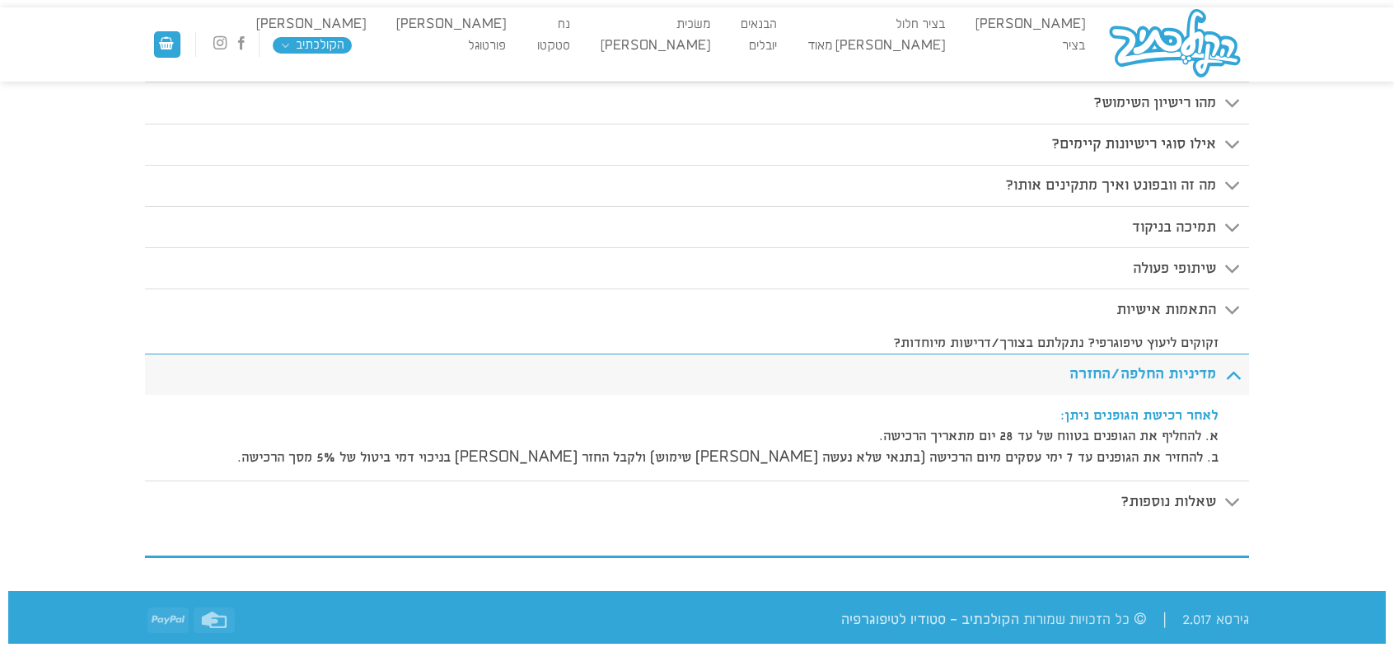
scroll to position [420, 0]
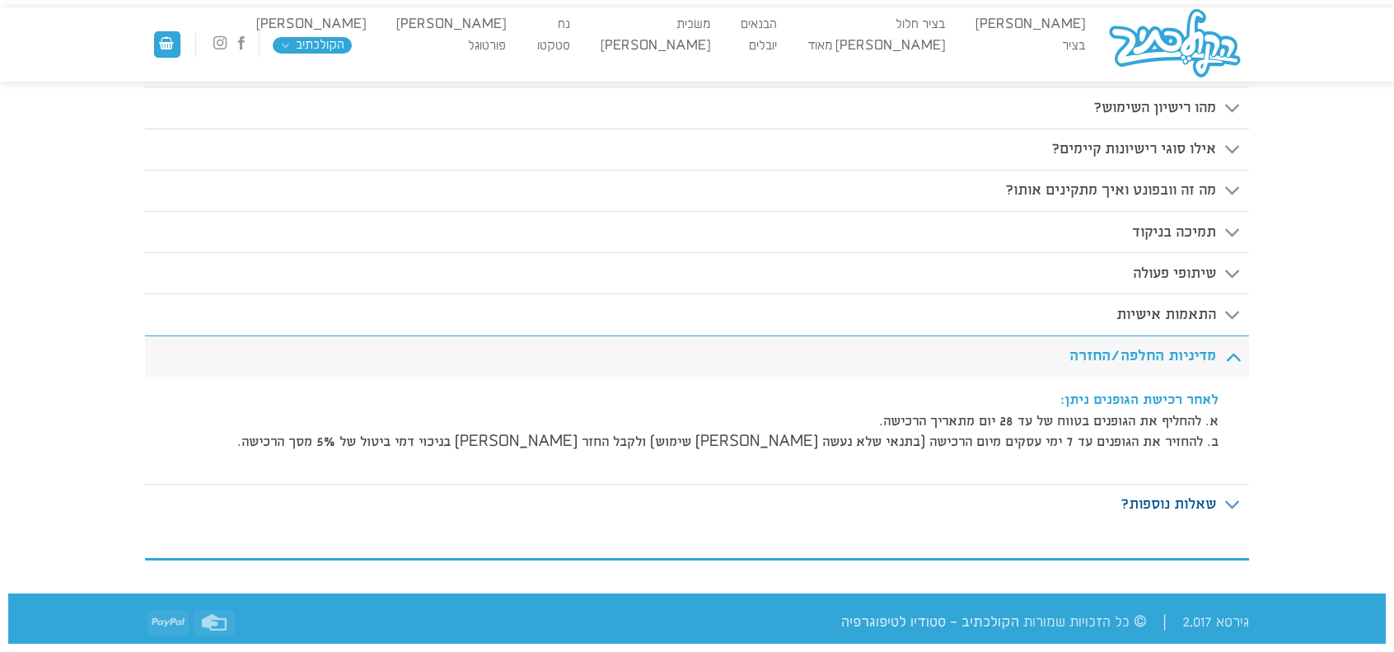
click at [1172, 506] on span "שאלות נוספות?" at bounding box center [1169, 503] width 96 height 17
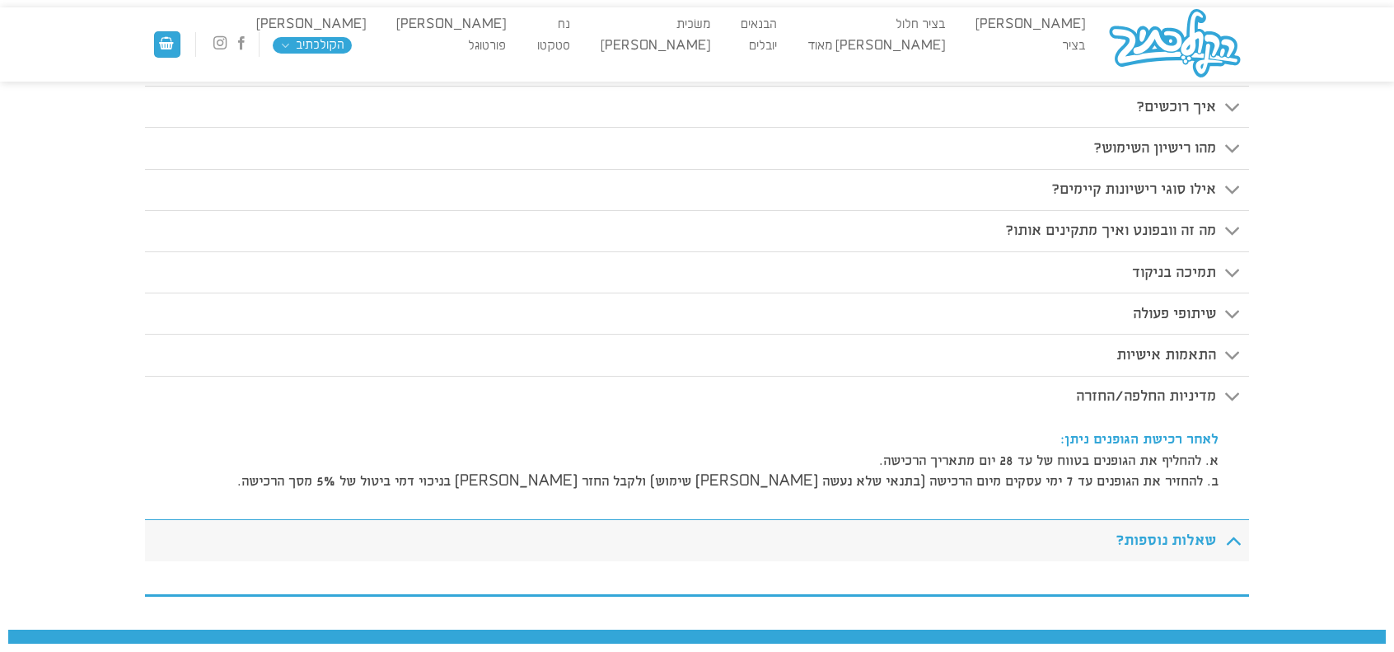
scroll to position [377, 0]
